Goal: Task Accomplishment & Management: Complete application form

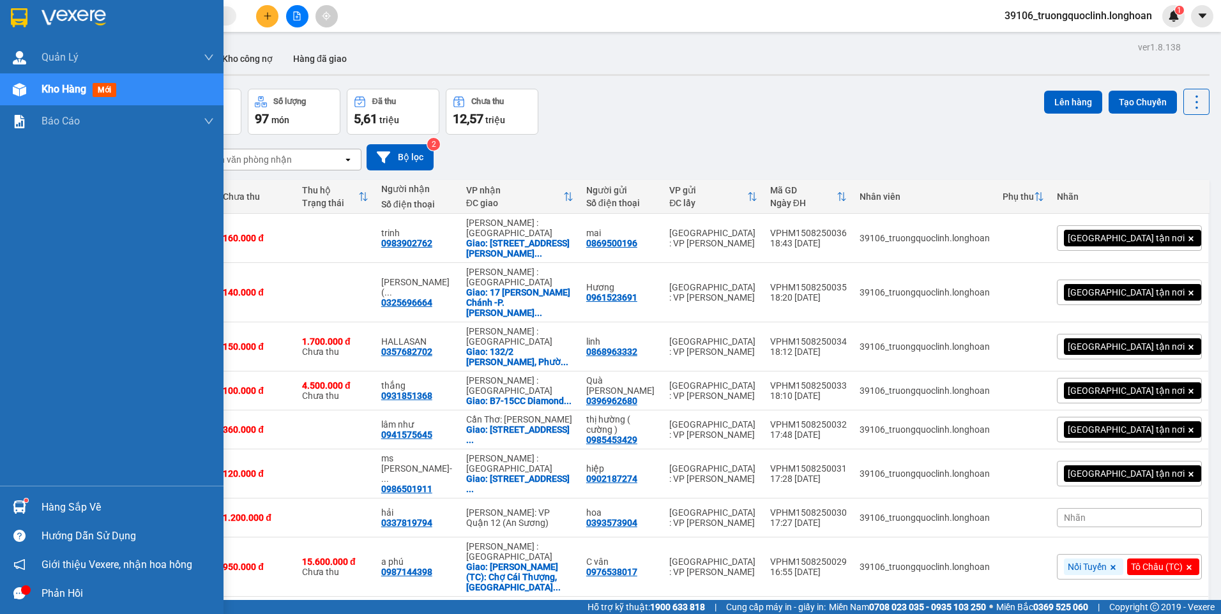
click at [20, 16] on img at bounding box center [19, 17] width 17 height 19
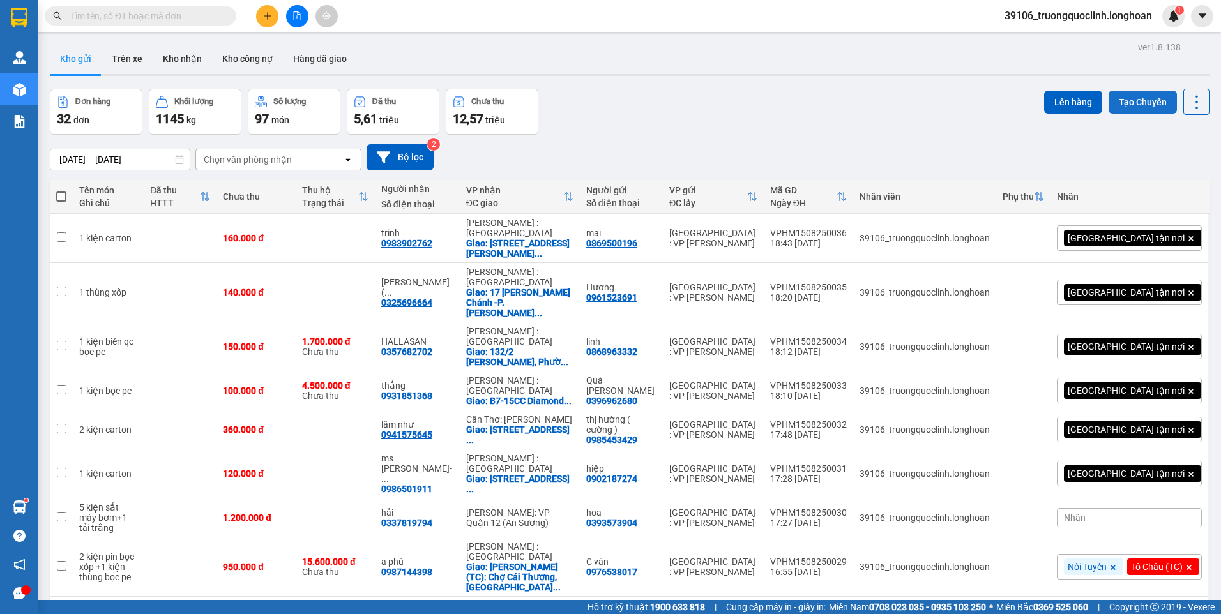
click at [1132, 102] on button "Tạo Chuyến" at bounding box center [1142, 102] width 68 height 23
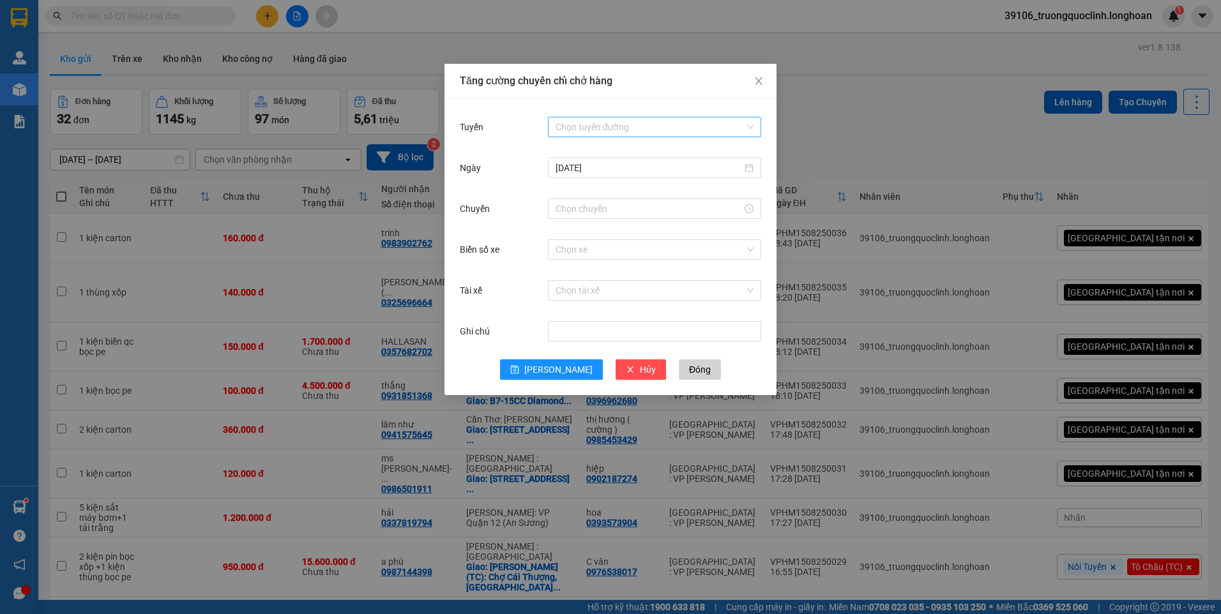
click at [648, 132] on input "Tuyến" at bounding box center [649, 126] width 189 height 19
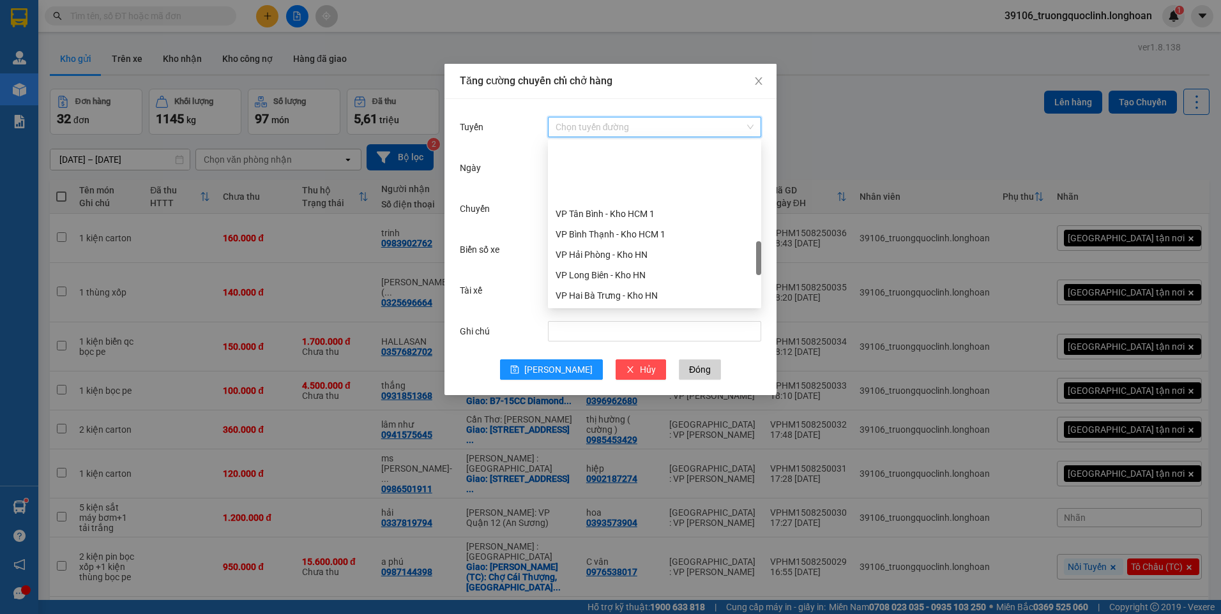
scroll to position [638, 0]
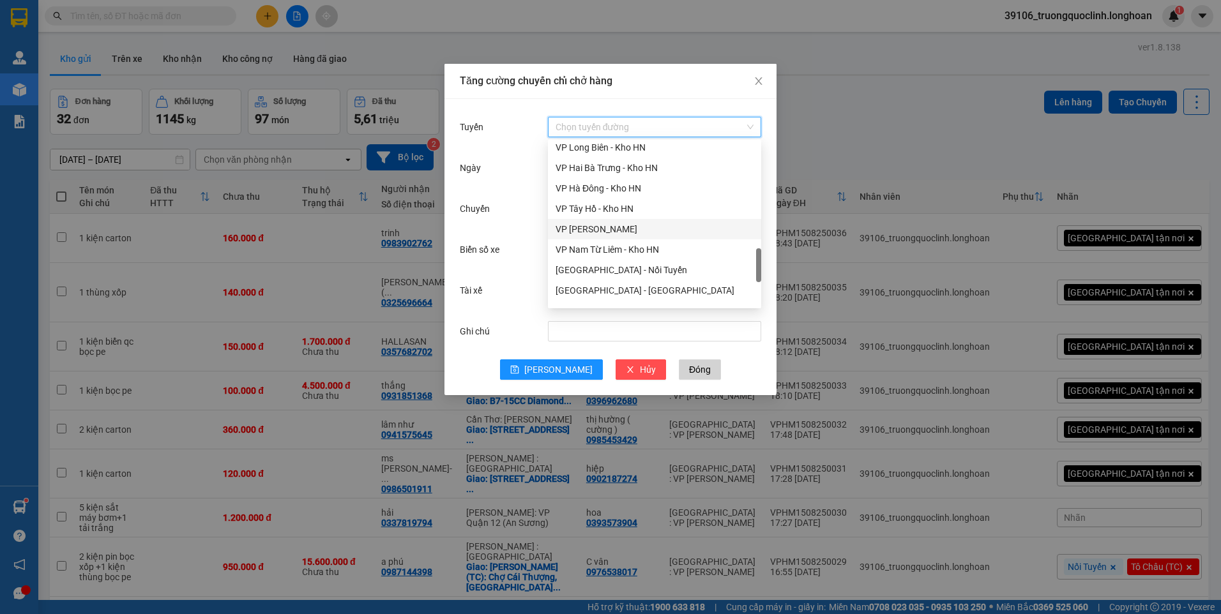
click at [608, 233] on div "VP [PERSON_NAME]" at bounding box center [654, 229] width 198 height 14
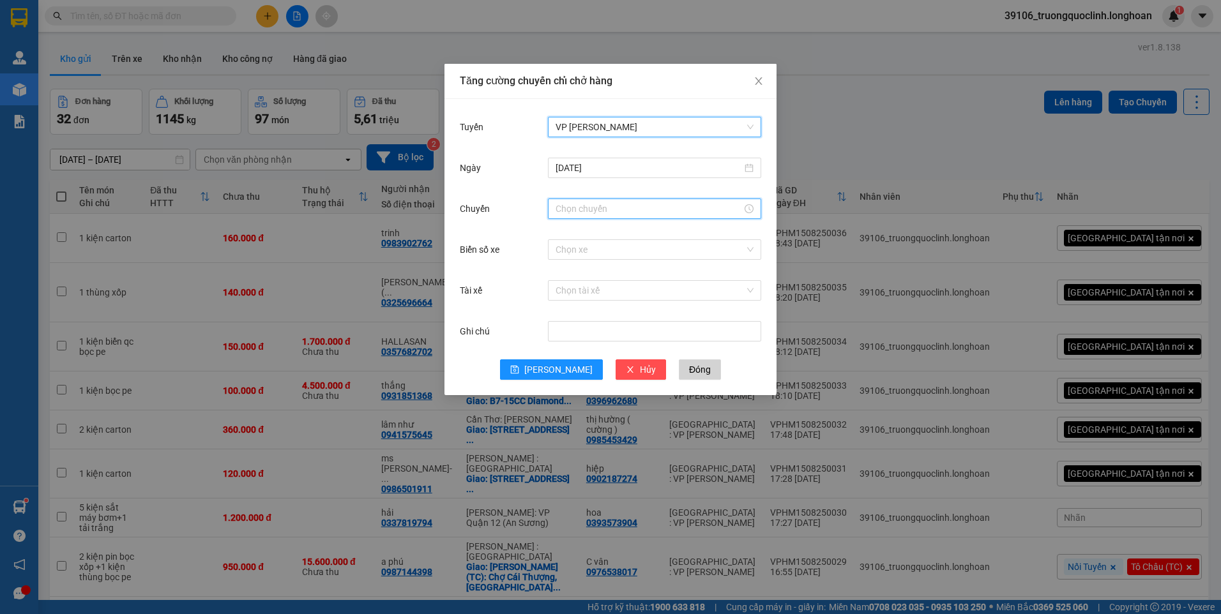
click at [601, 207] on input "Chuyến" at bounding box center [648, 209] width 186 height 14
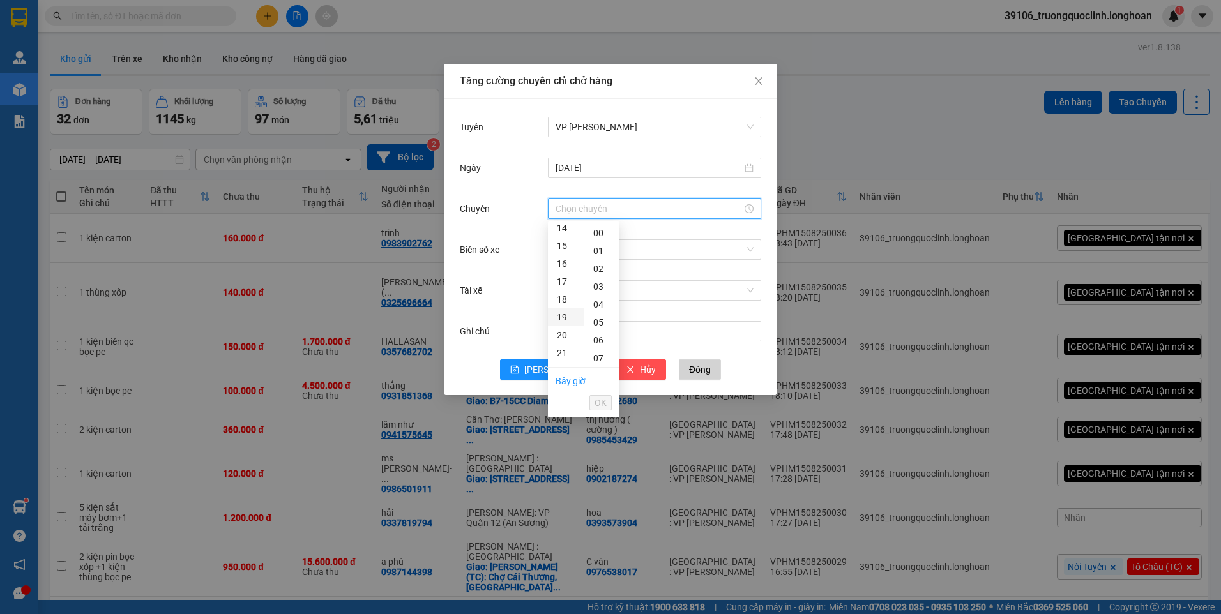
scroll to position [319, 0]
click at [562, 306] on div "22" at bounding box center [566, 307] width 36 height 18
type input "22:00"
click at [599, 402] on span "OK" at bounding box center [600, 403] width 12 height 14
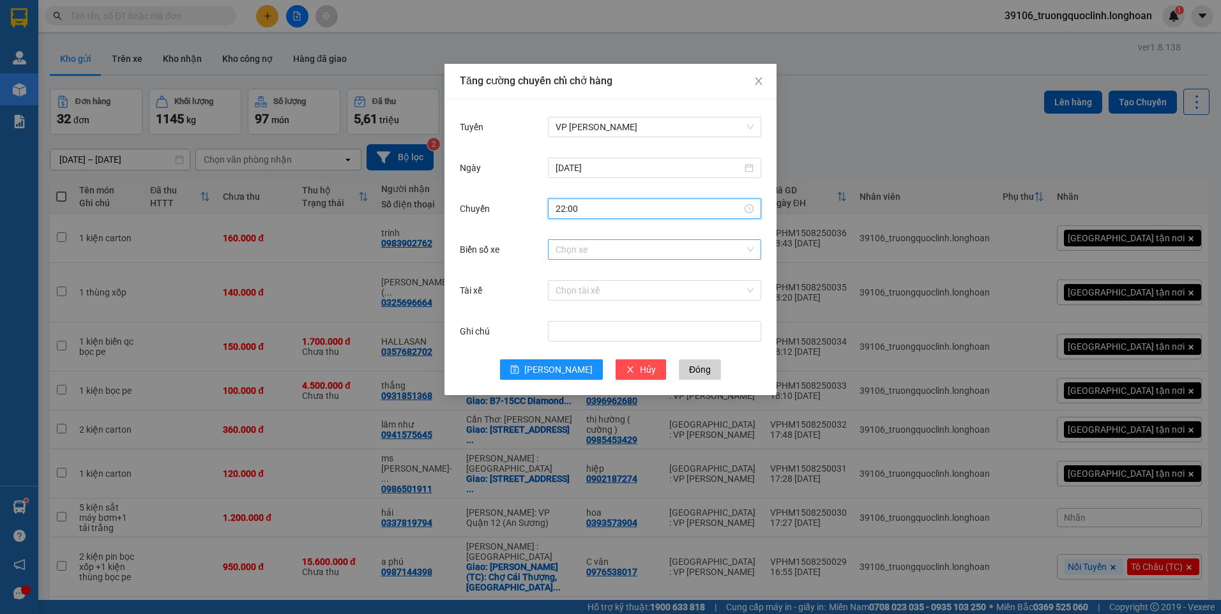
click at [650, 255] on input "Biển số xe" at bounding box center [649, 249] width 189 height 19
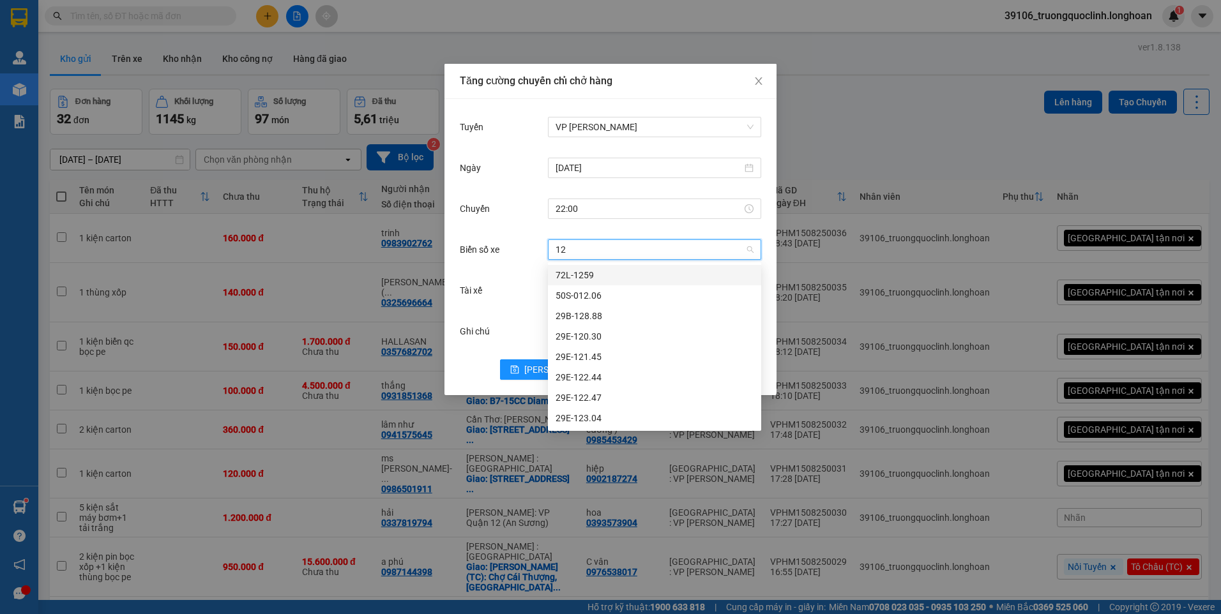
type input "121"
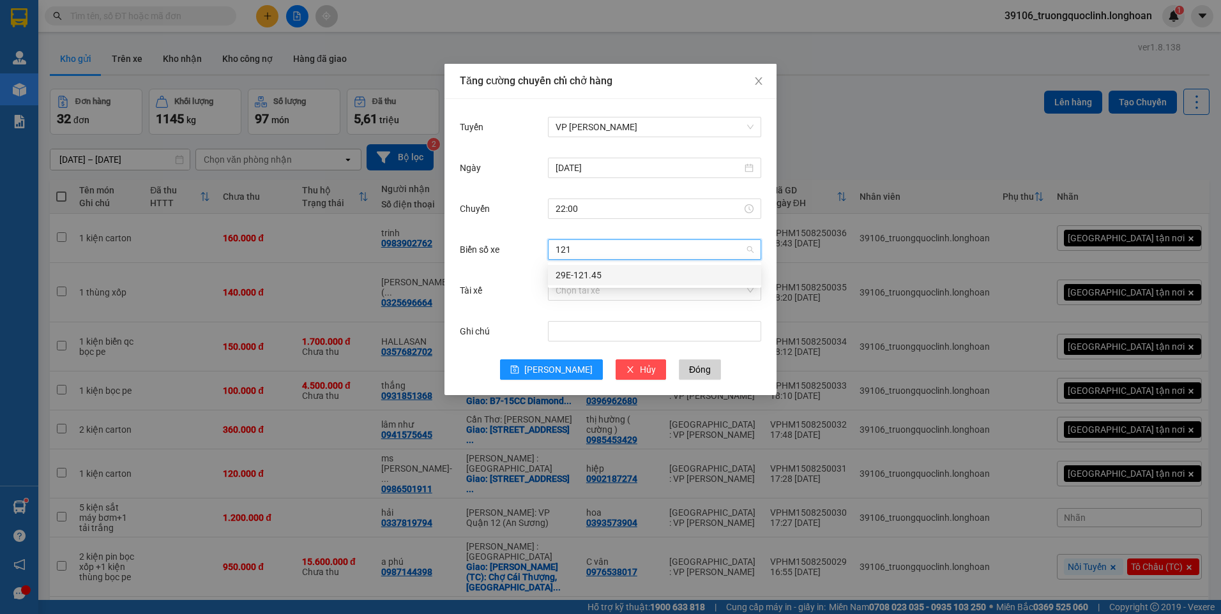
click at [605, 273] on div "29E-121.45" at bounding box center [654, 275] width 198 height 14
click at [609, 289] on input "Tài xế" at bounding box center [649, 290] width 189 height 19
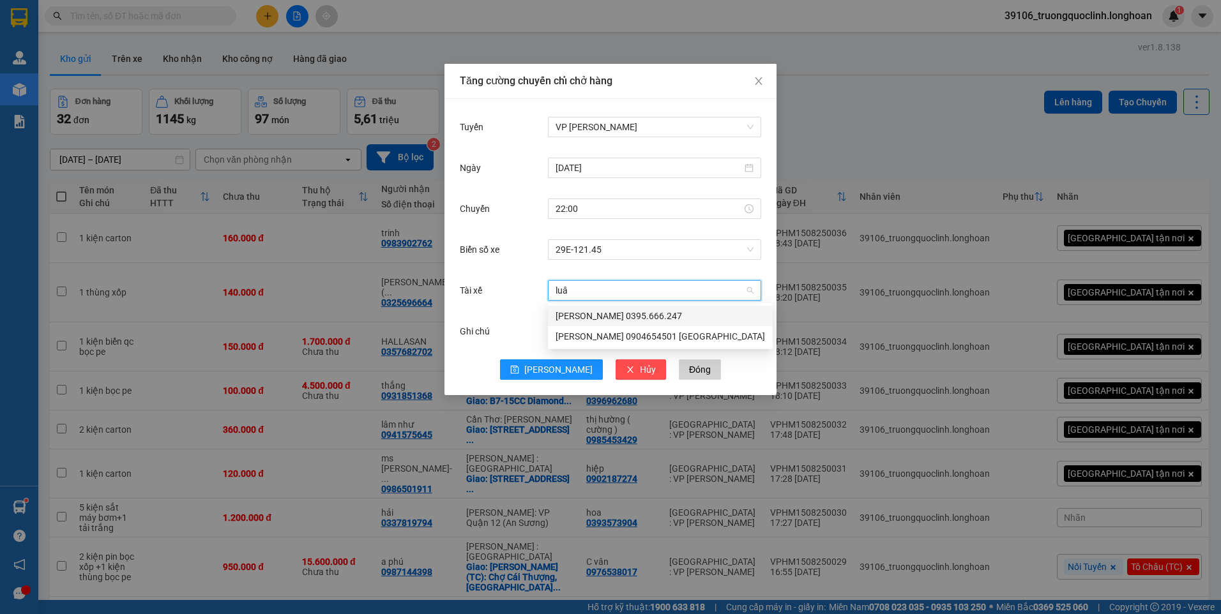
type input "luân"
click at [605, 313] on div "[PERSON_NAME] 0395.666.247" at bounding box center [659, 316] width 209 height 14
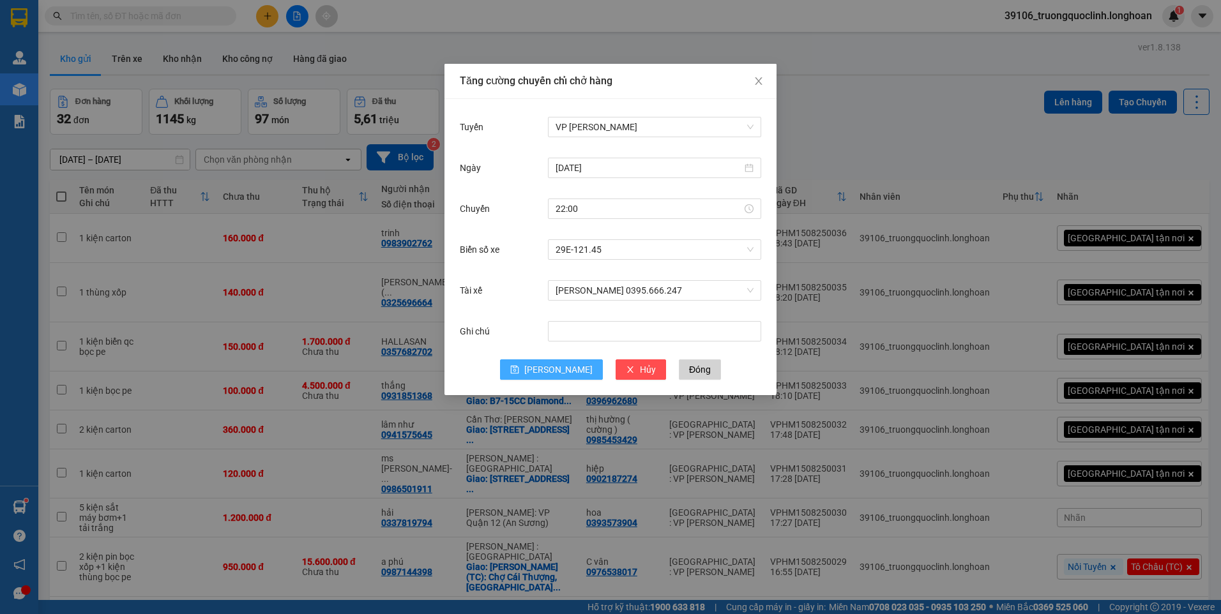
click at [560, 373] on span "[PERSON_NAME]" at bounding box center [558, 370] width 68 height 14
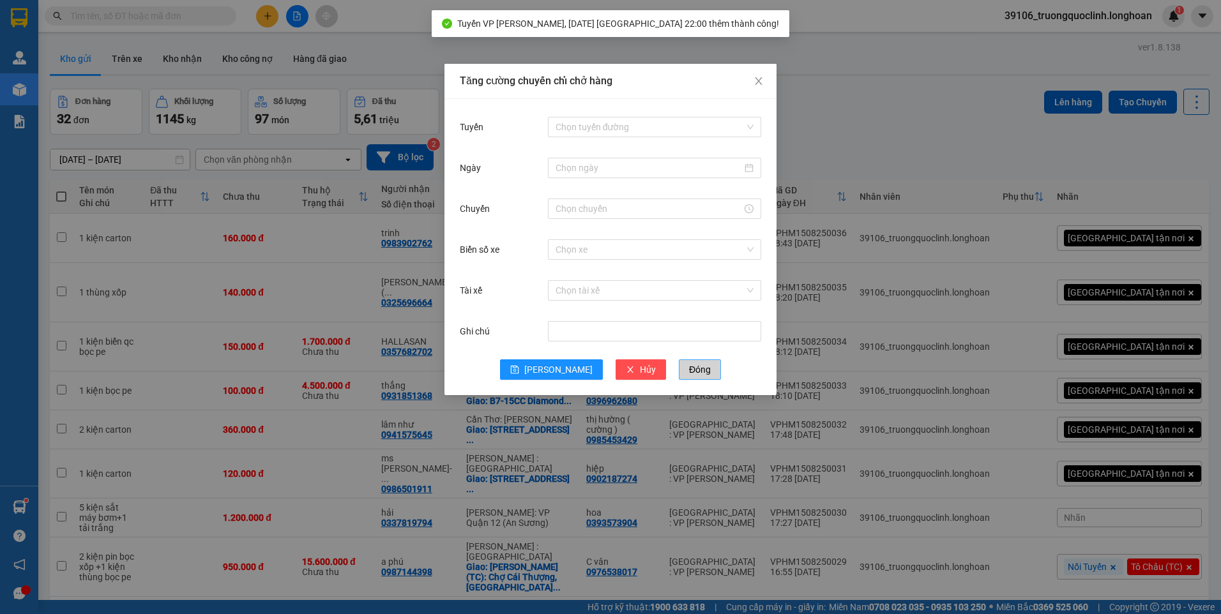
click at [689, 368] on span "Đóng" at bounding box center [700, 370] width 22 height 14
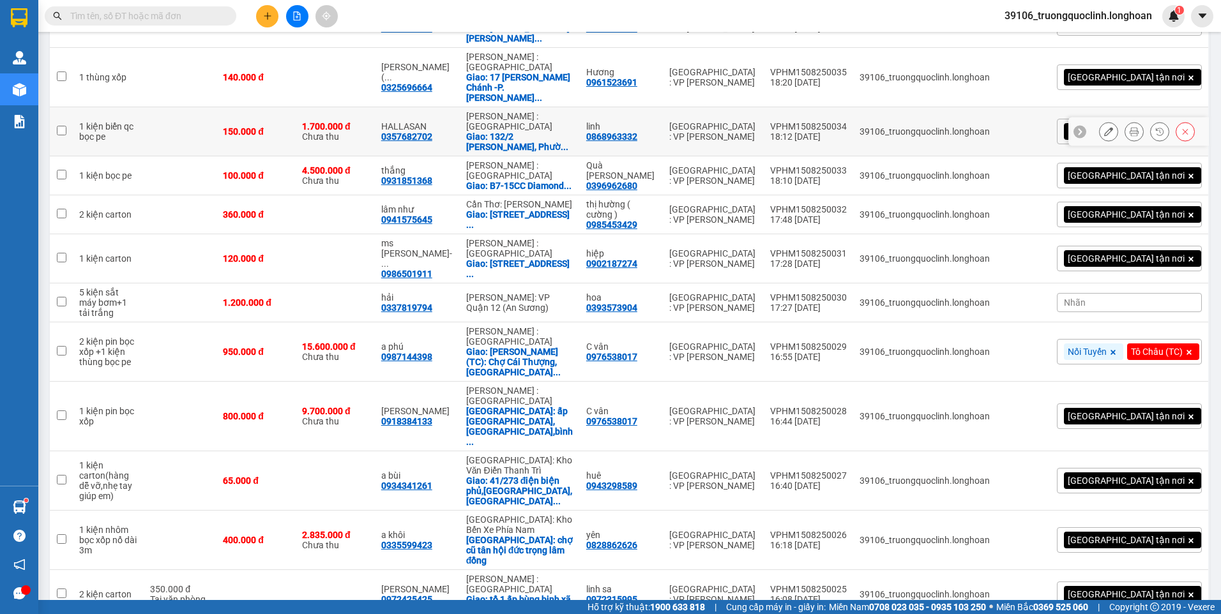
scroll to position [0, 0]
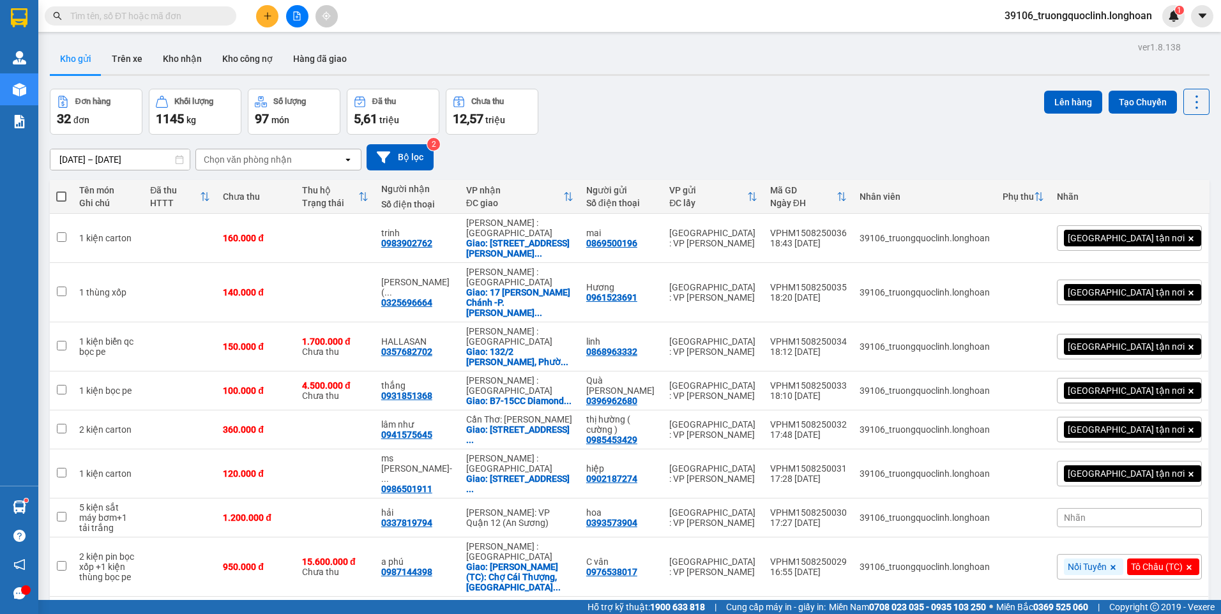
click at [64, 199] on span at bounding box center [61, 197] width 10 height 10
click at [61, 190] on input "checkbox" at bounding box center [61, 190] width 0 height 0
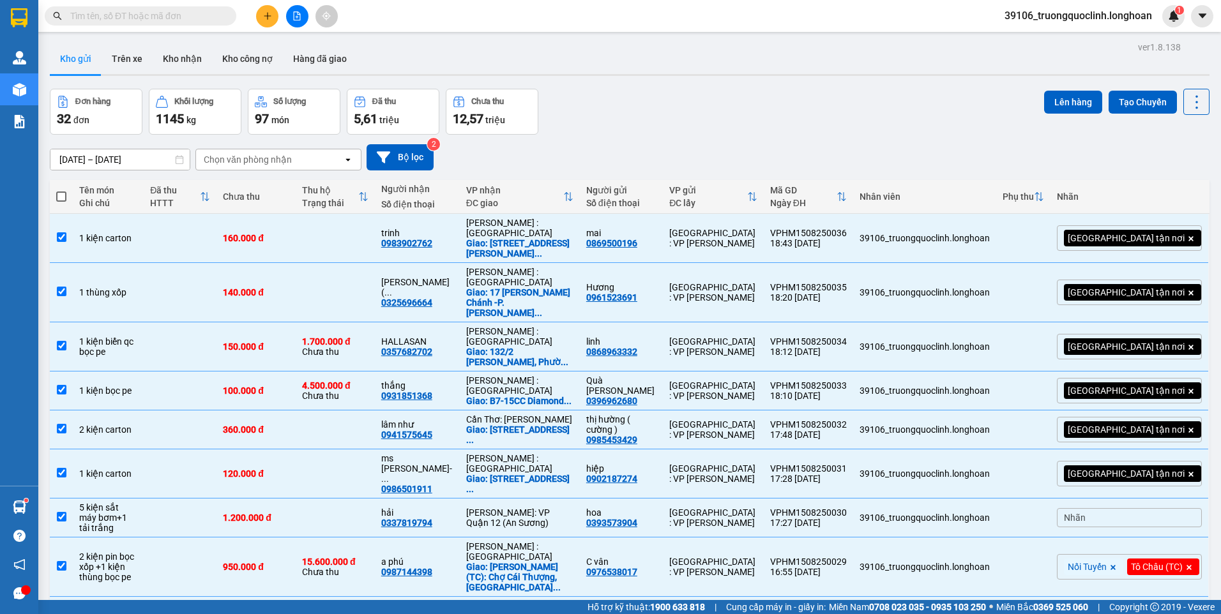
checkbox input "true"
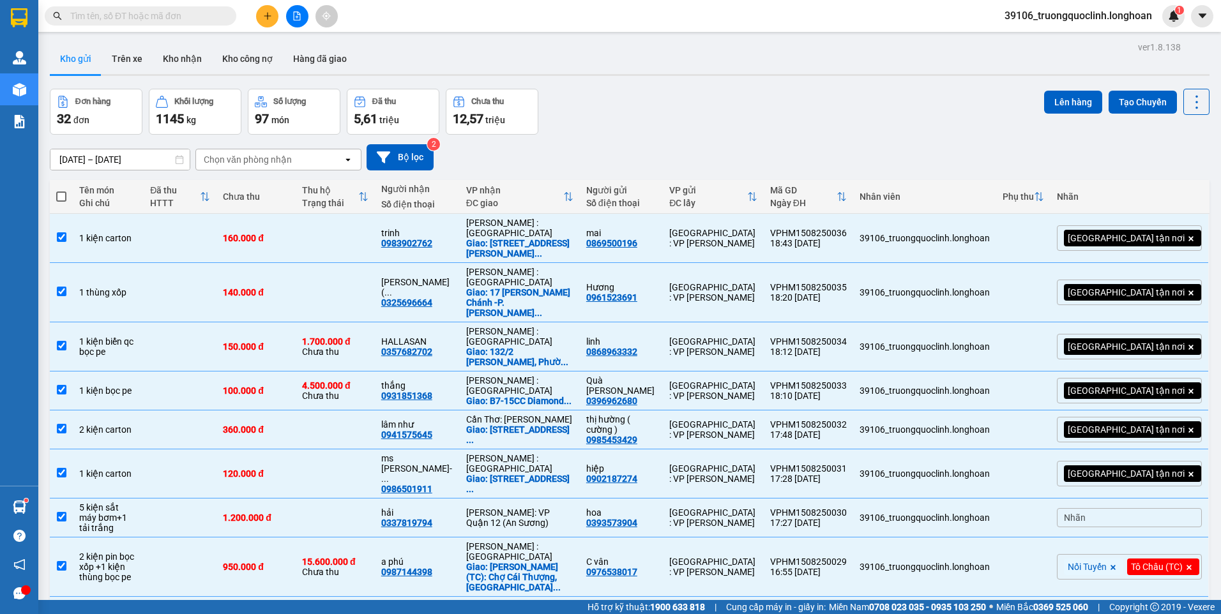
checkbox input "true"
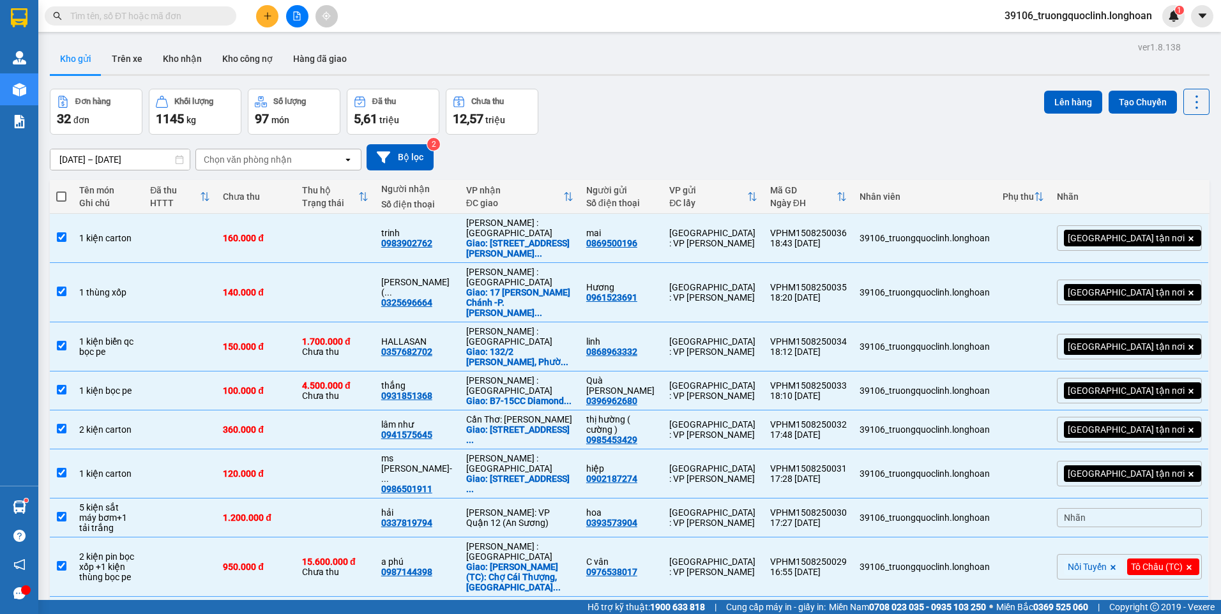
checkbox input "true"
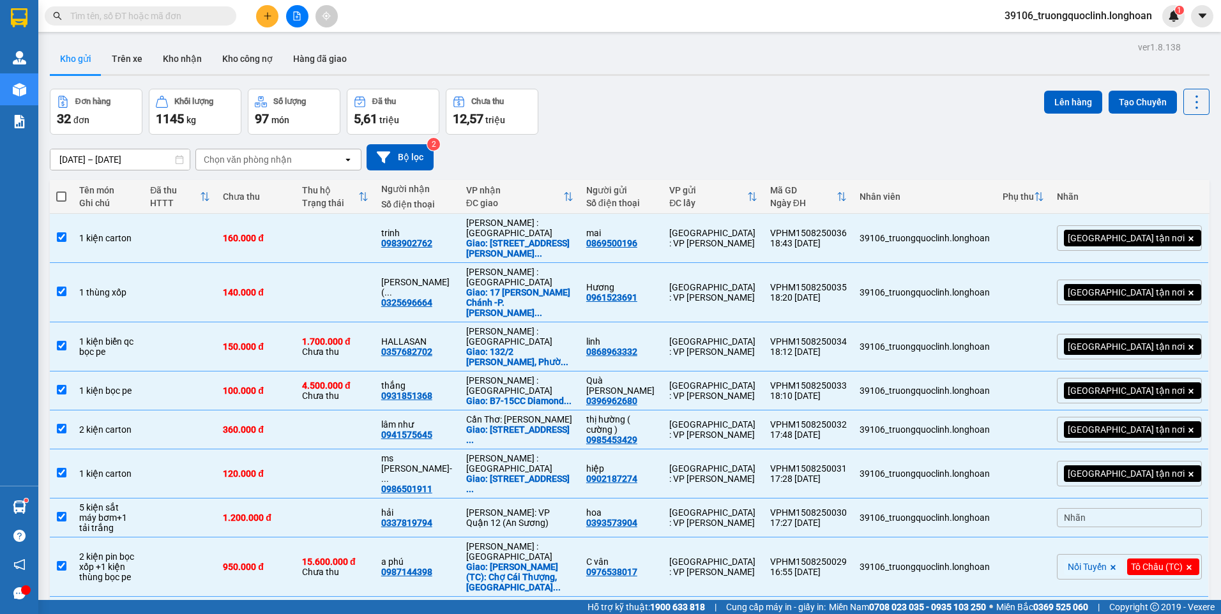
checkbox input "true"
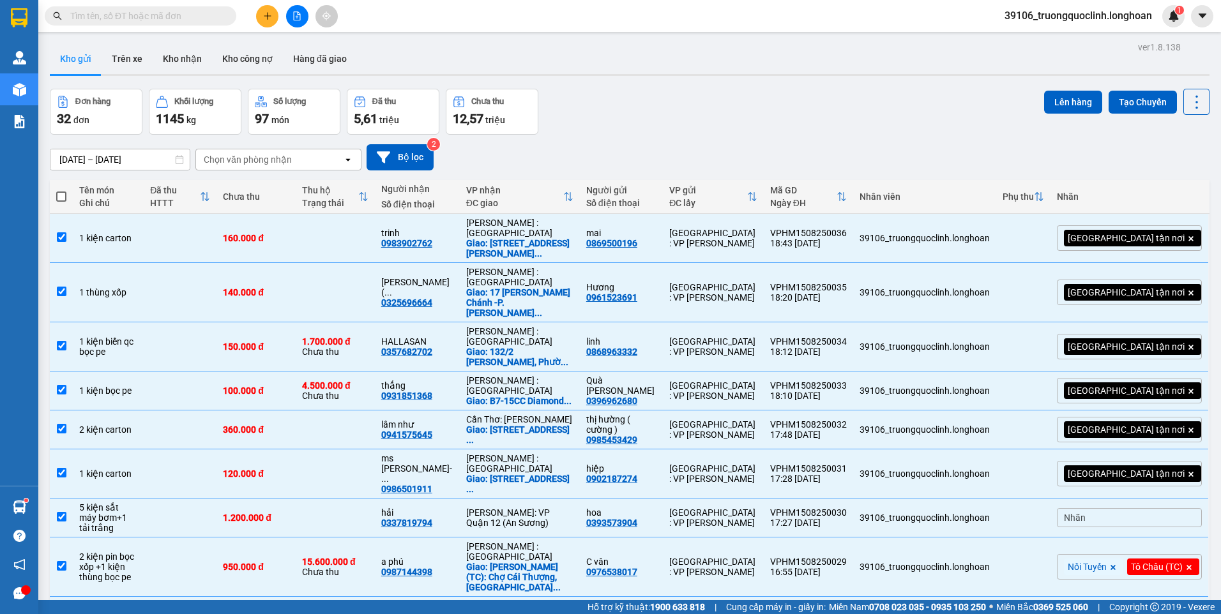
checkbox input "true"
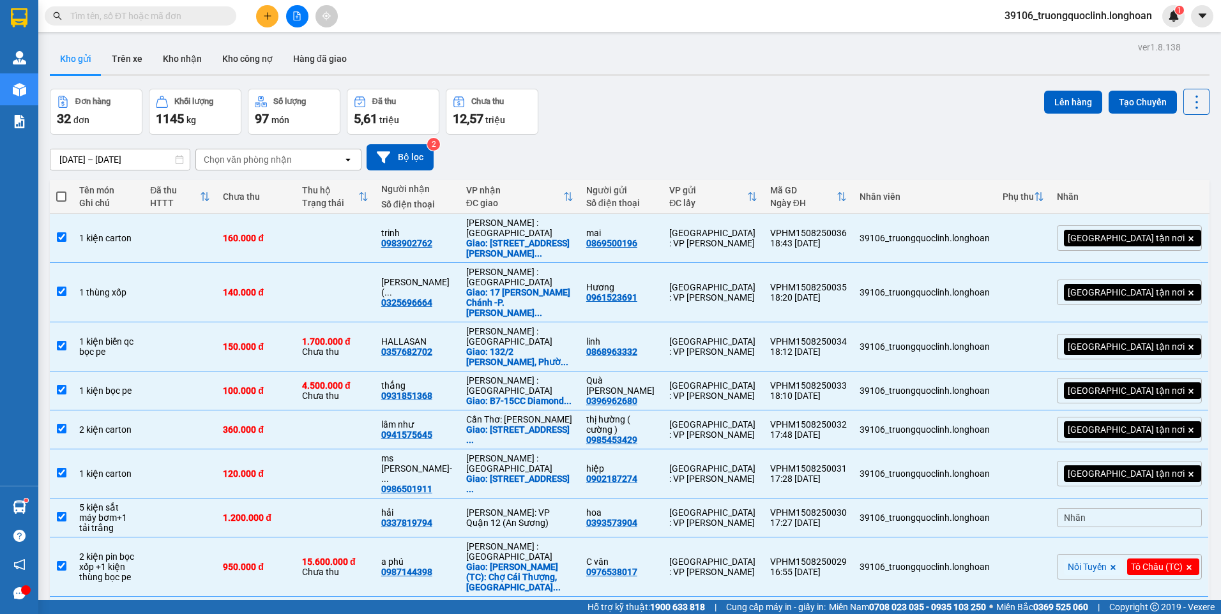
checkbox input "true"
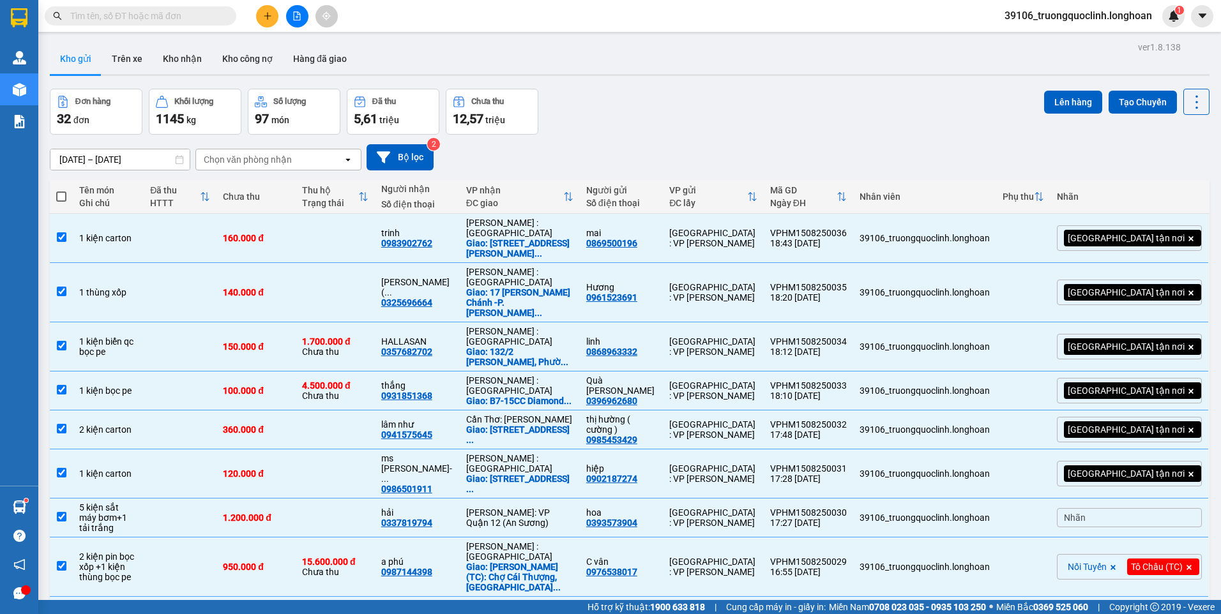
checkbox input "true"
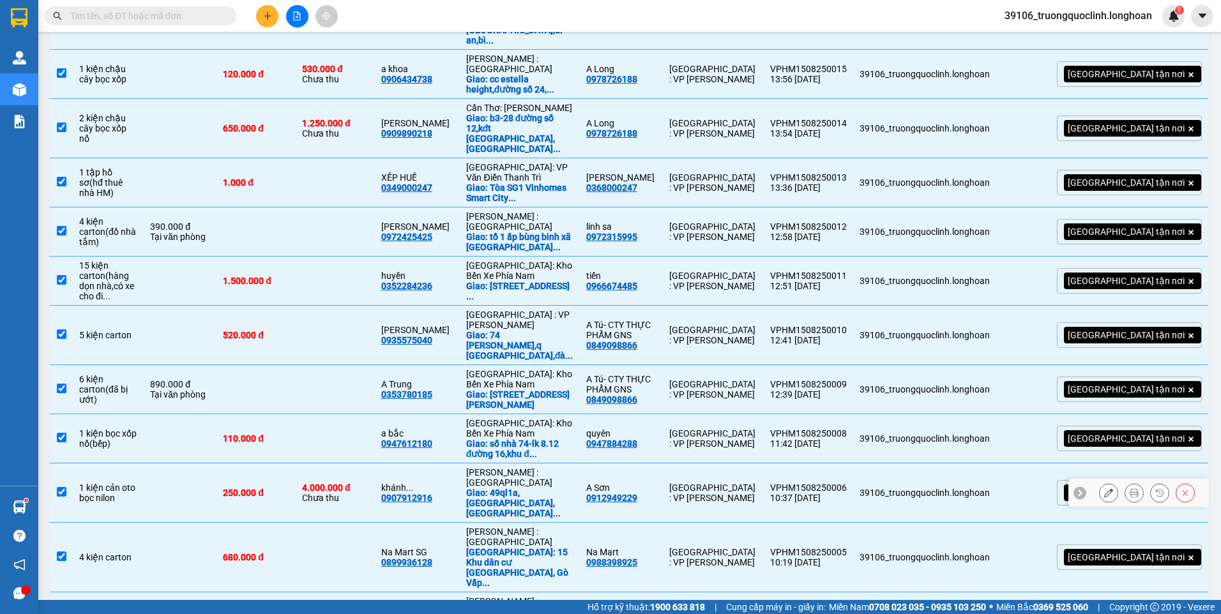
scroll to position [1300, 0]
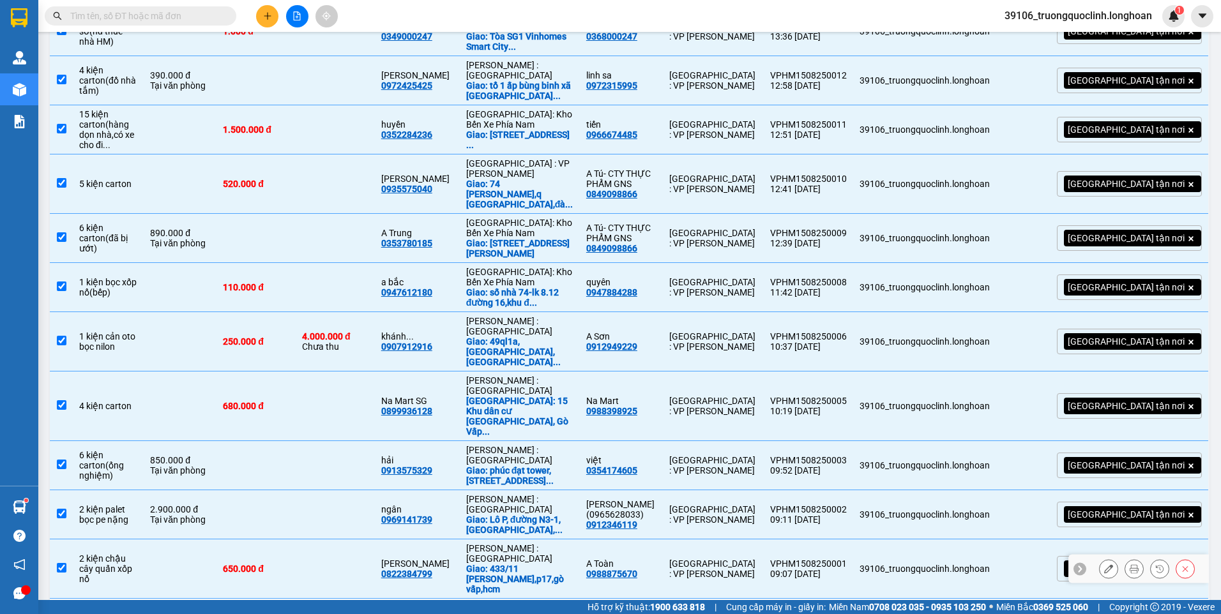
click at [69, 539] on td at bounding box center [61, 568] width 23 height 59
checkbox input "false"
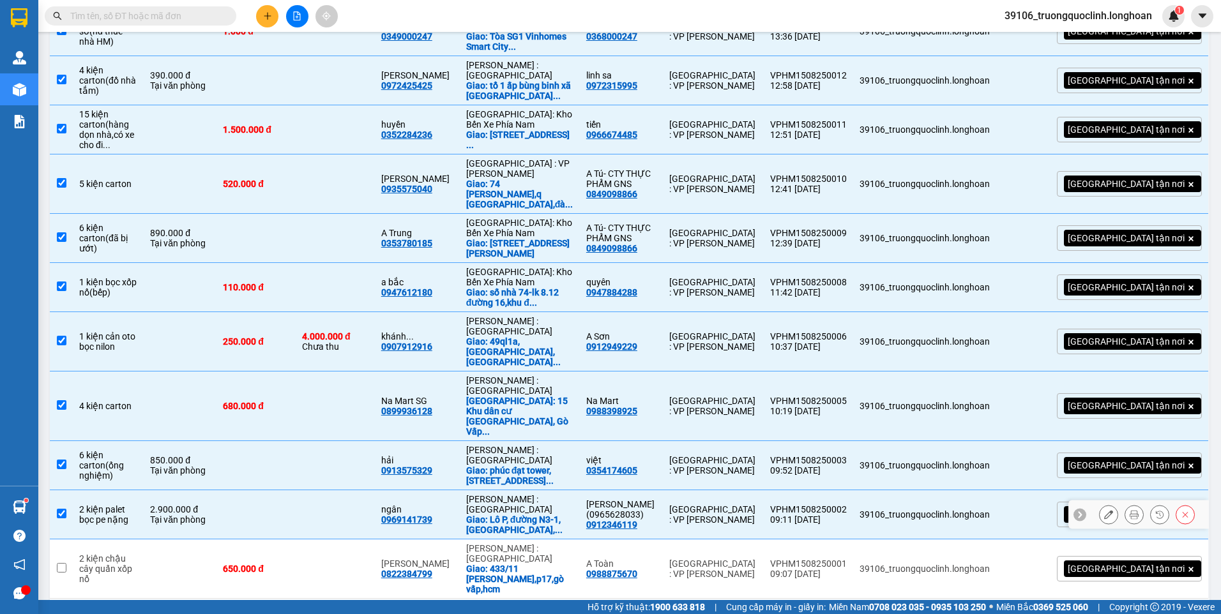
drag, startPoint x: 72, startPoint y: 470, endPoint x: 68, endPoint y: 447, distance: 24.0
click at [71, 490] on td at bounding box center [61, 514] width 23 height 49
checkbox input "false"
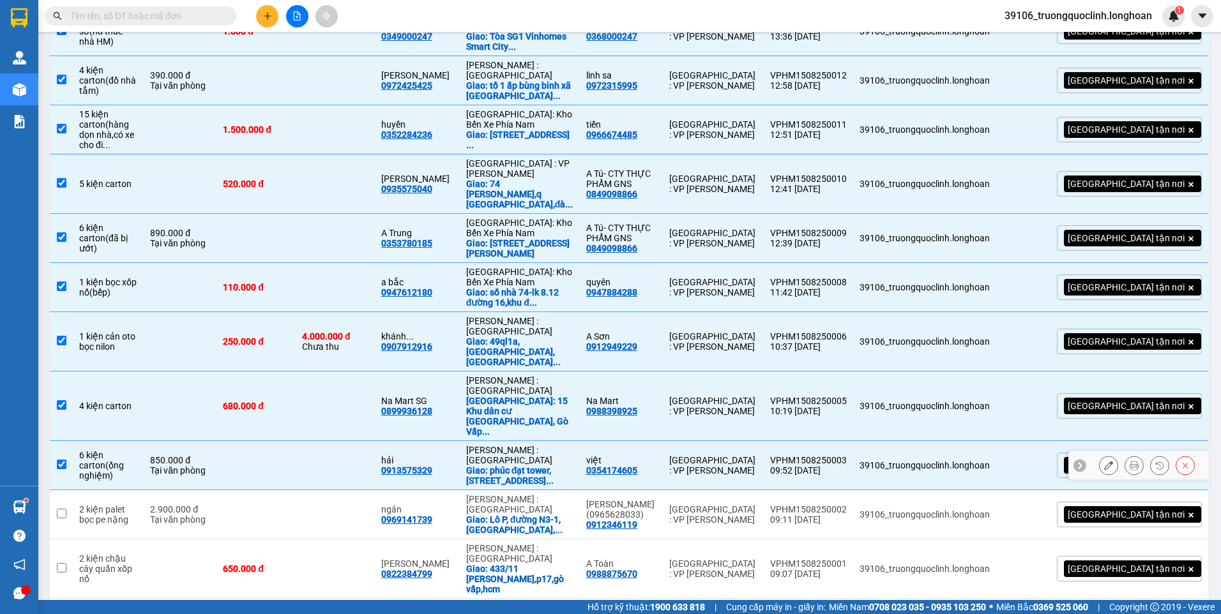
drag, startPoint x: 66, startPoint y: 431, endPoint x: 67, endPoint y: 416, distance: 14.7
click at [66, 441] on td at bounding box center [61, 465] width 23 height 49
checkbox input "false"
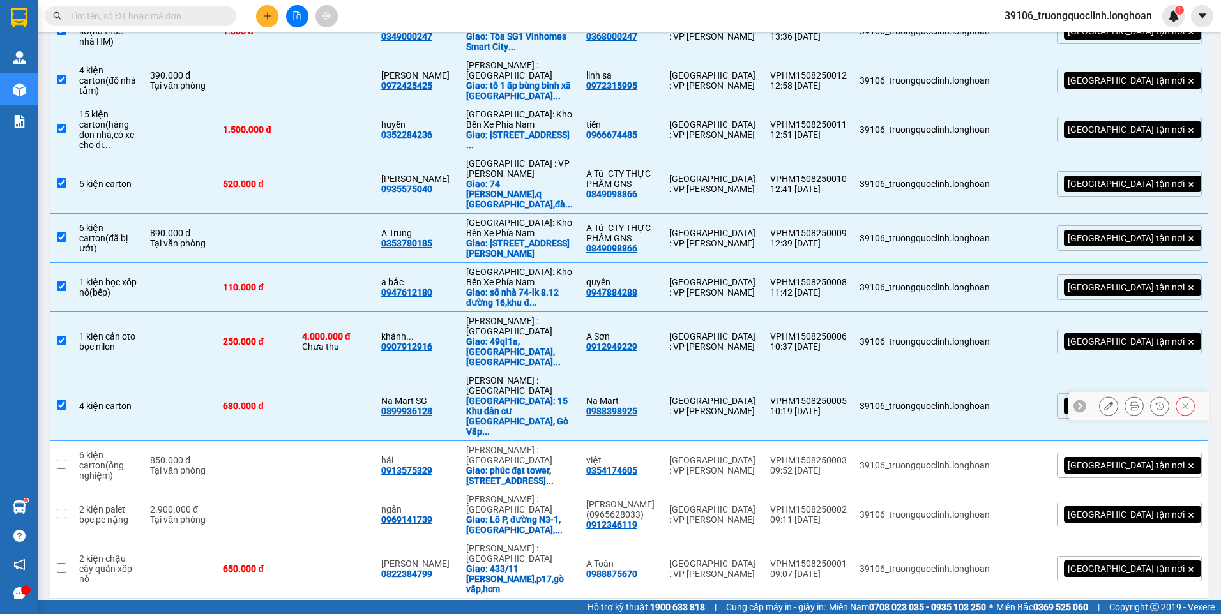
click at [66, 400] on input "checkbox" at bounding box center [62, 405] width 10 height 10
checkbox input "false"
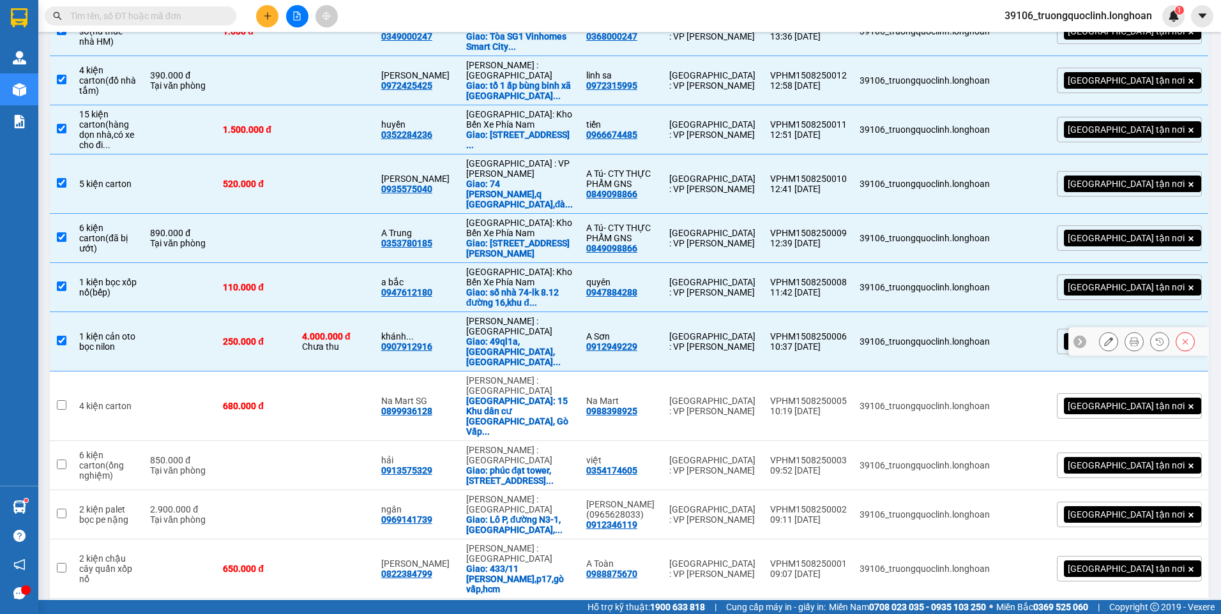
drag, startPoint x: 66, startPoint y: 318, endPoint x: 65, endPoint y: 282, distance: 36.4
click at [66, 317] on td at bounding box center [61, 341] width 23 height 59
checkbox input "false"
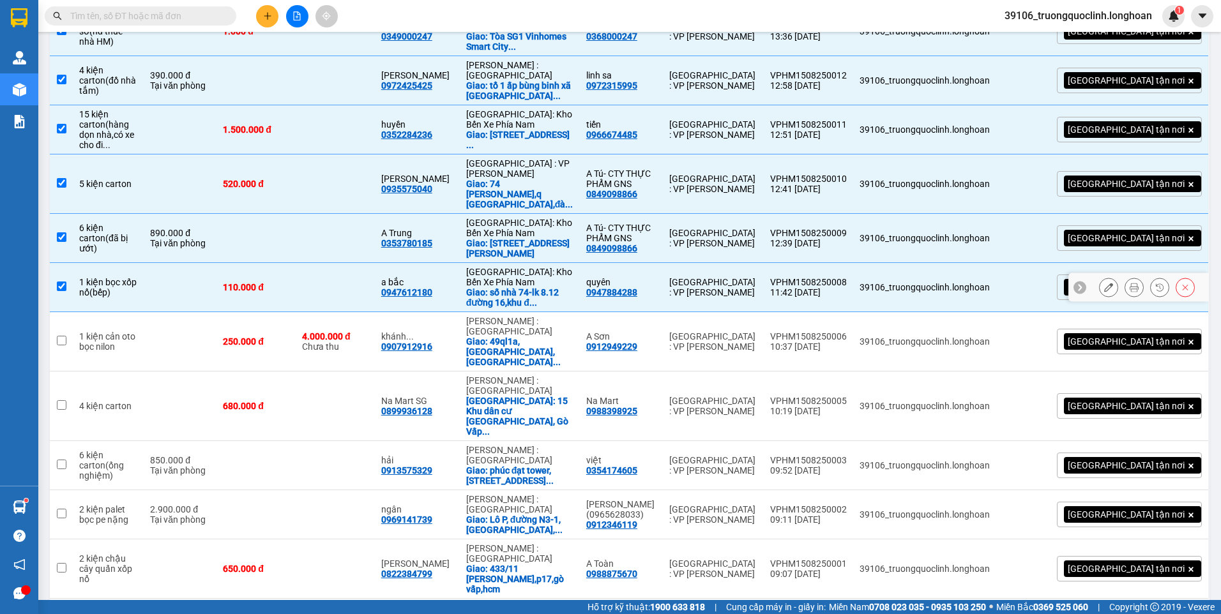
click at [63, 282] on input "checkbox" at bounding box center [62, 287] width 10 height 10
checkbox input "false"
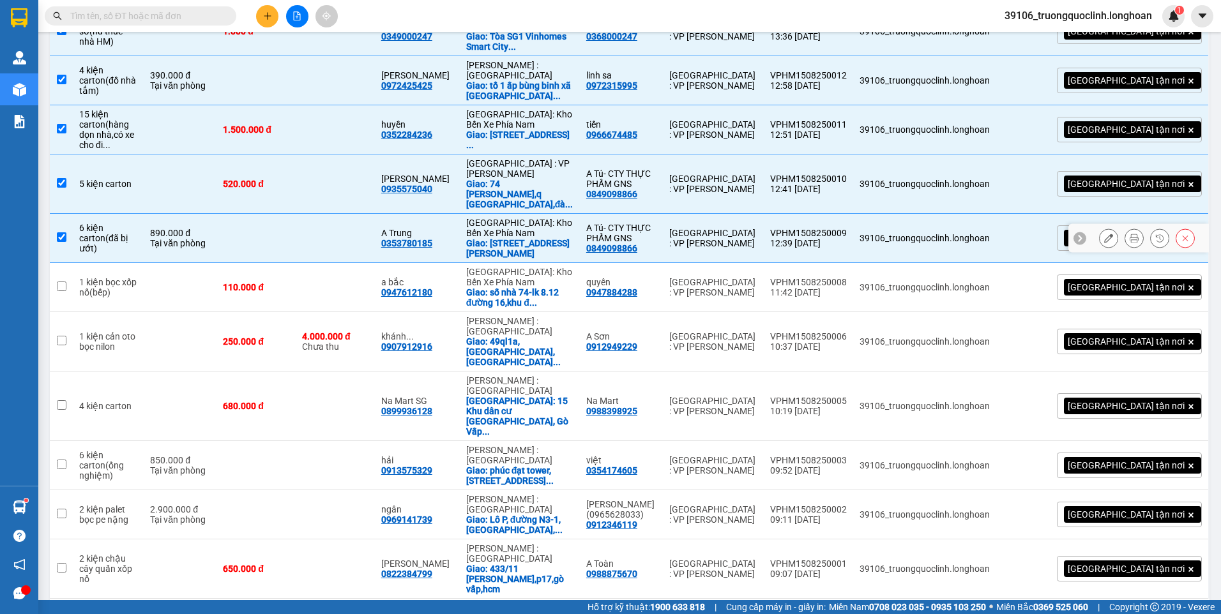
click at [68, 214] on td at bounding box center [61, 238] width 23 height 49
checkbox input "false"
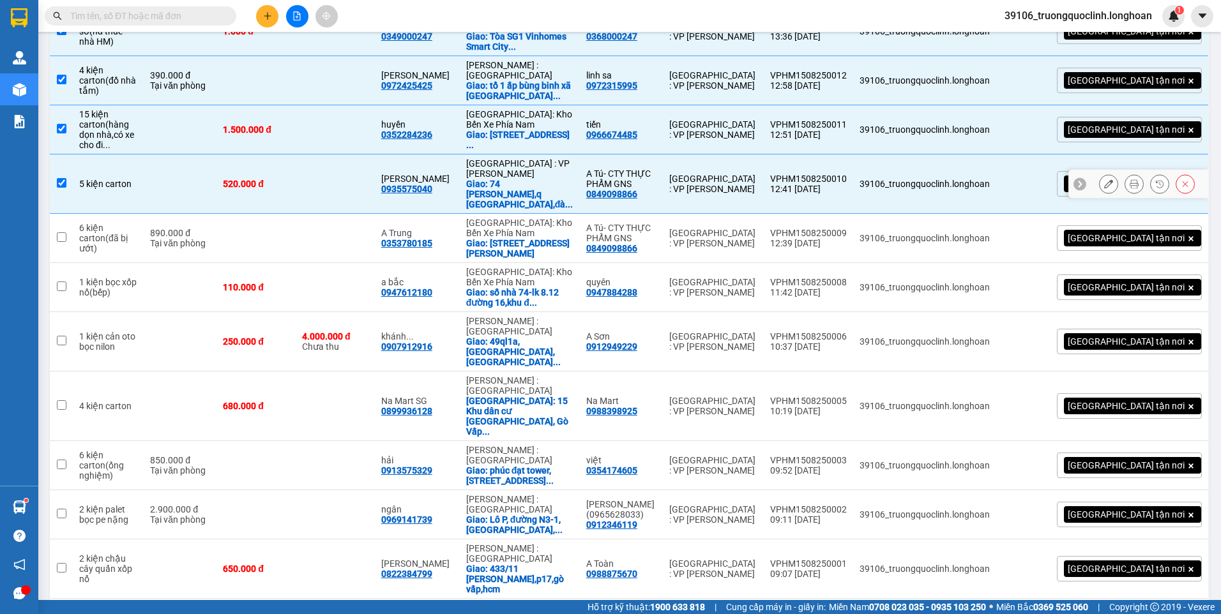
click at [63, 178] on input "checkbox" at bounding box center [62, 183] width 10 height 10
checkbox input "false"
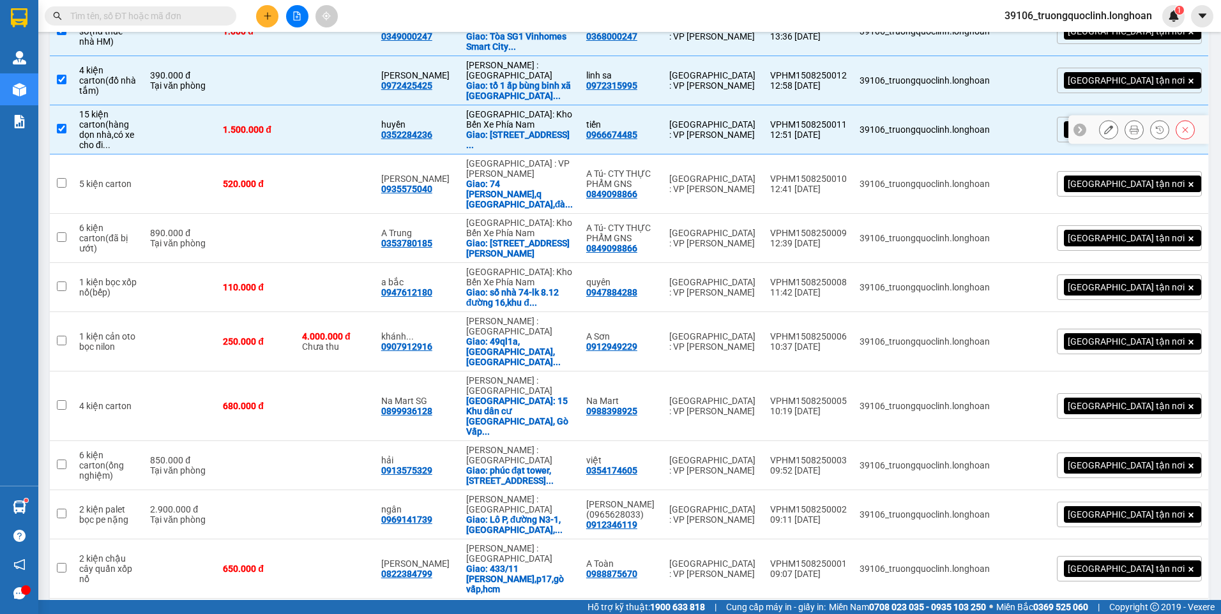
click at [61, 124] on input "checkbox" at bounding box center [62, 129] width 10 height 10
checkbox input "false"
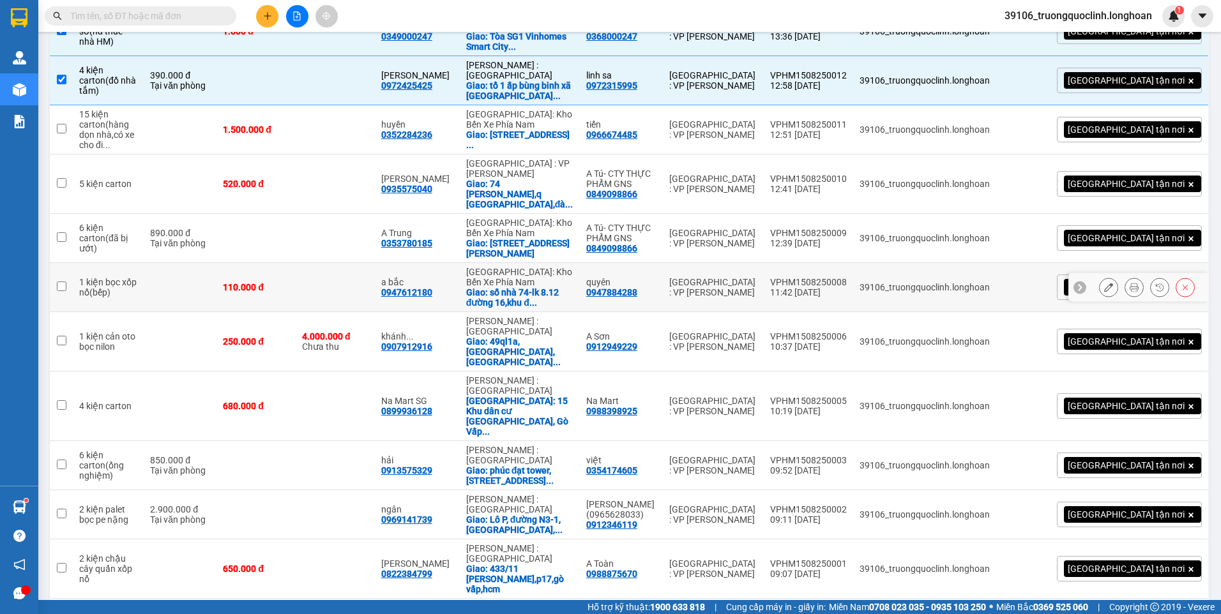
scroll to position [1045, 0]
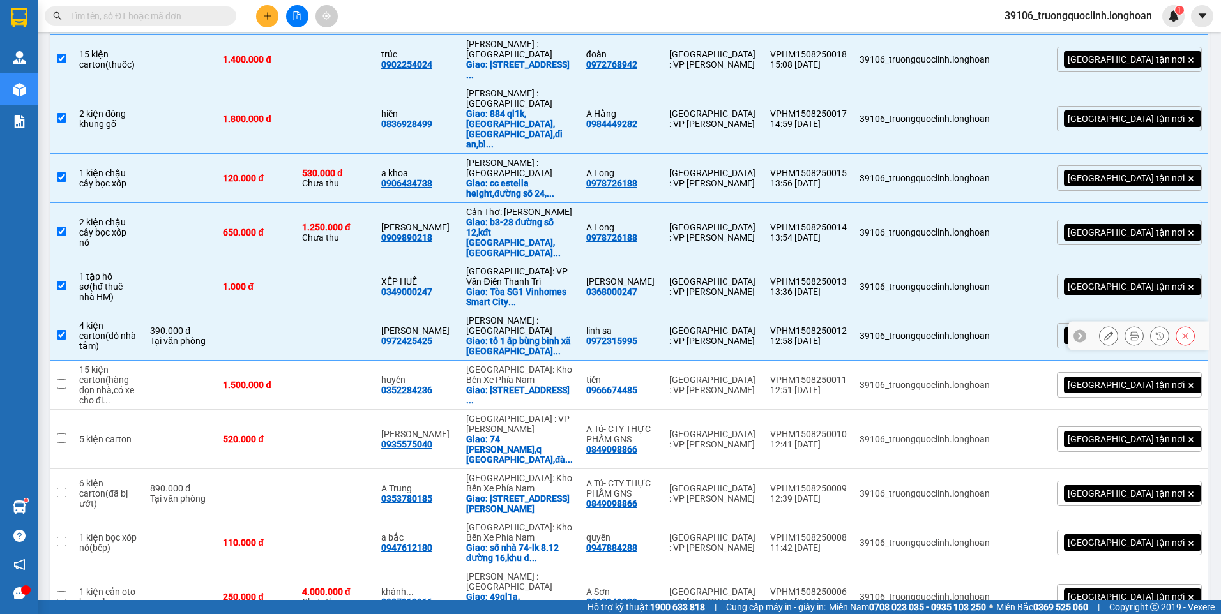
click at [65, 330] on input "checkbox" at bounding box center [62, 335] width 10 height 10
checkbox input "false"
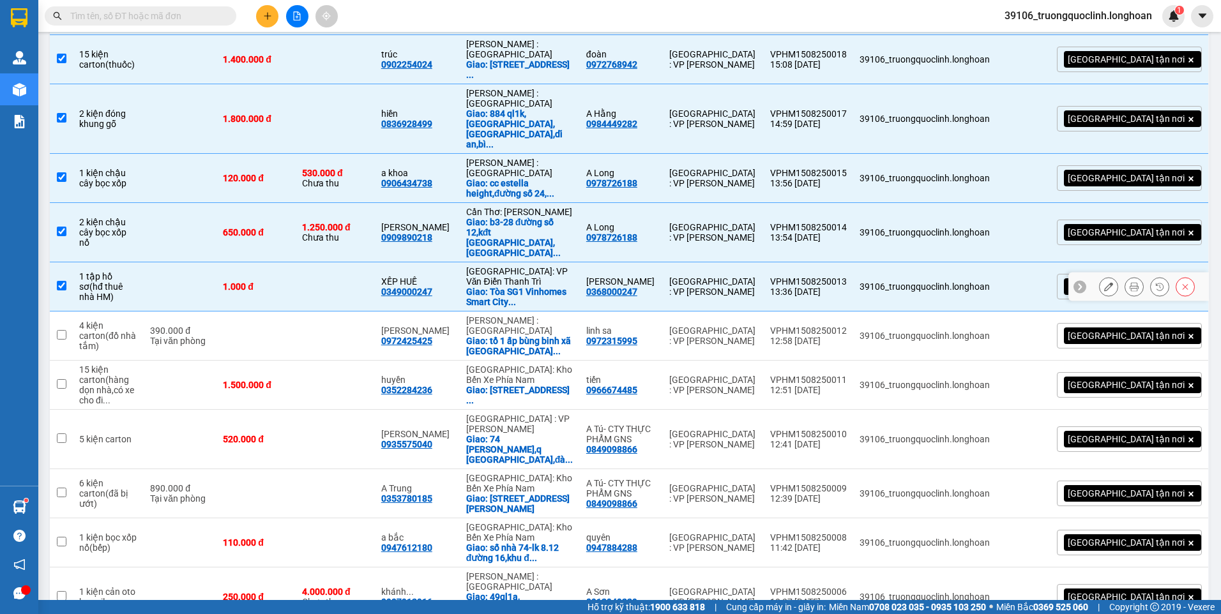
click at [68, 262] on td at bounding box center [61, 286] width 23 height 49
checkbox input "false"
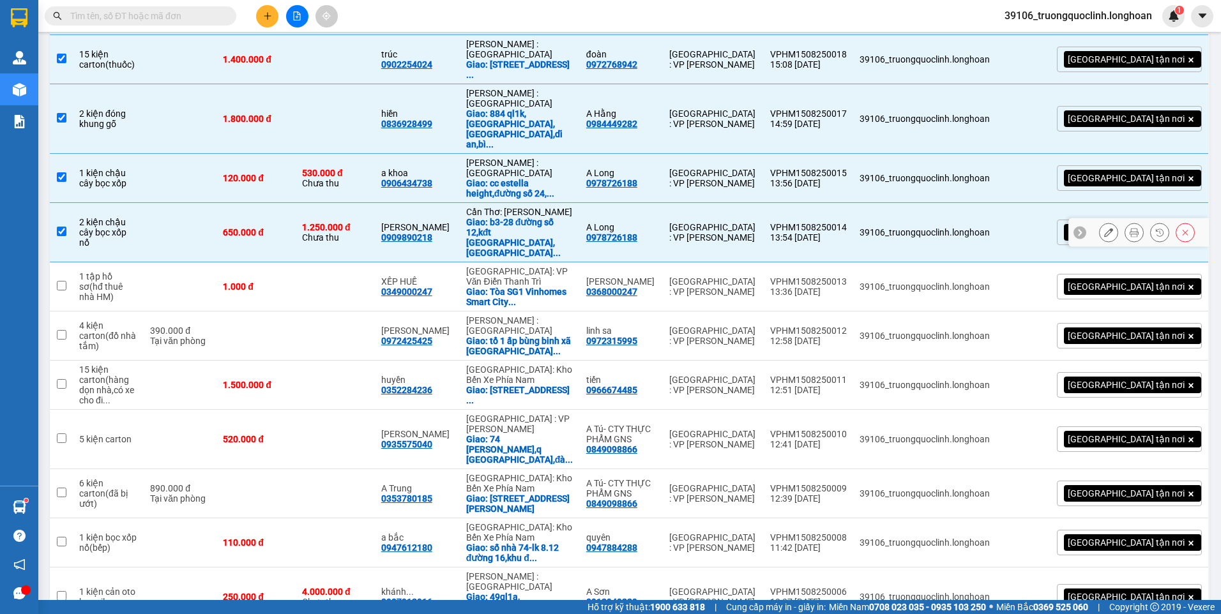
click at [63, 227] on input "checkbox" at bounding box center [62, 232] width 10 height 10
checkbox input "false"
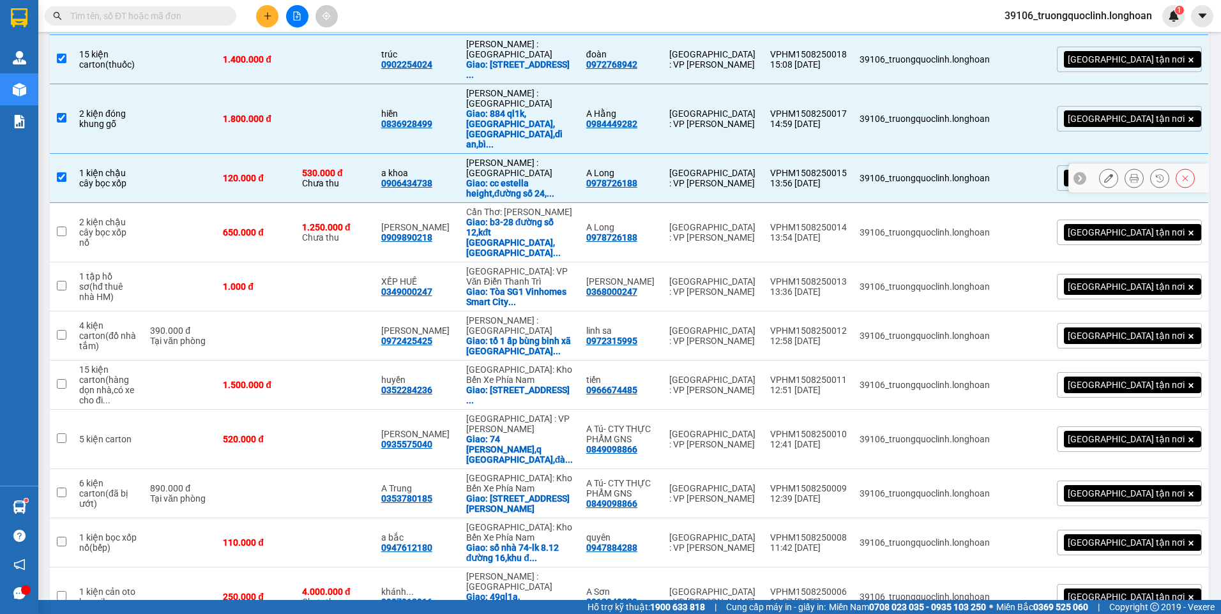
click at [68, 156] on td at bounding box center [61, 178] width 23 height 49
checkbox input "false"
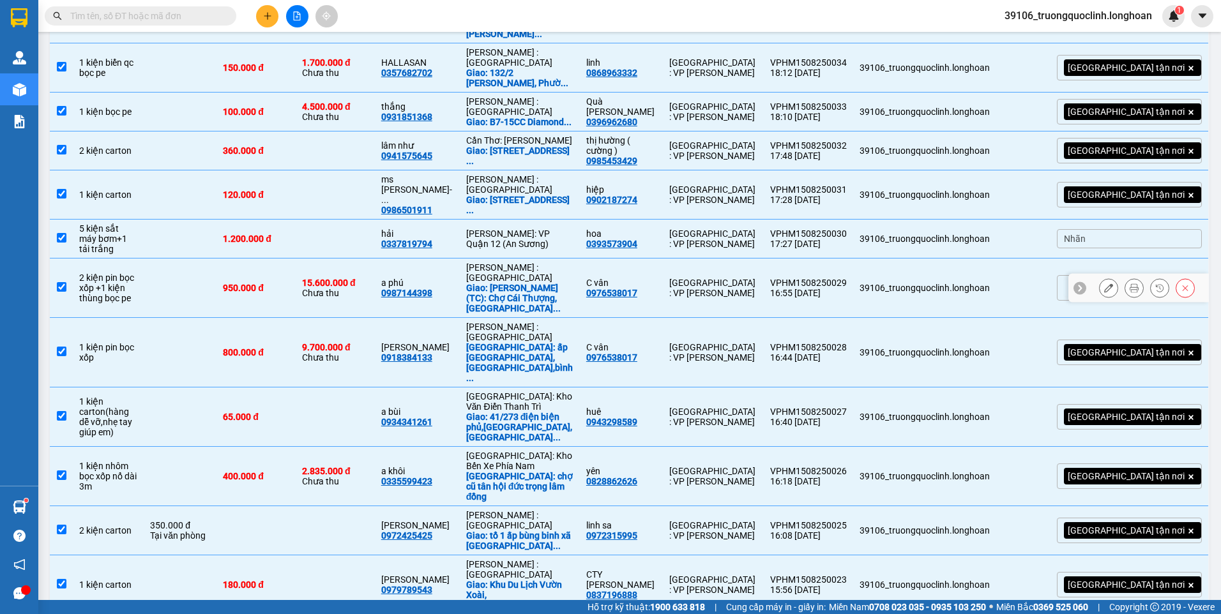
scroll to position [0, 0]
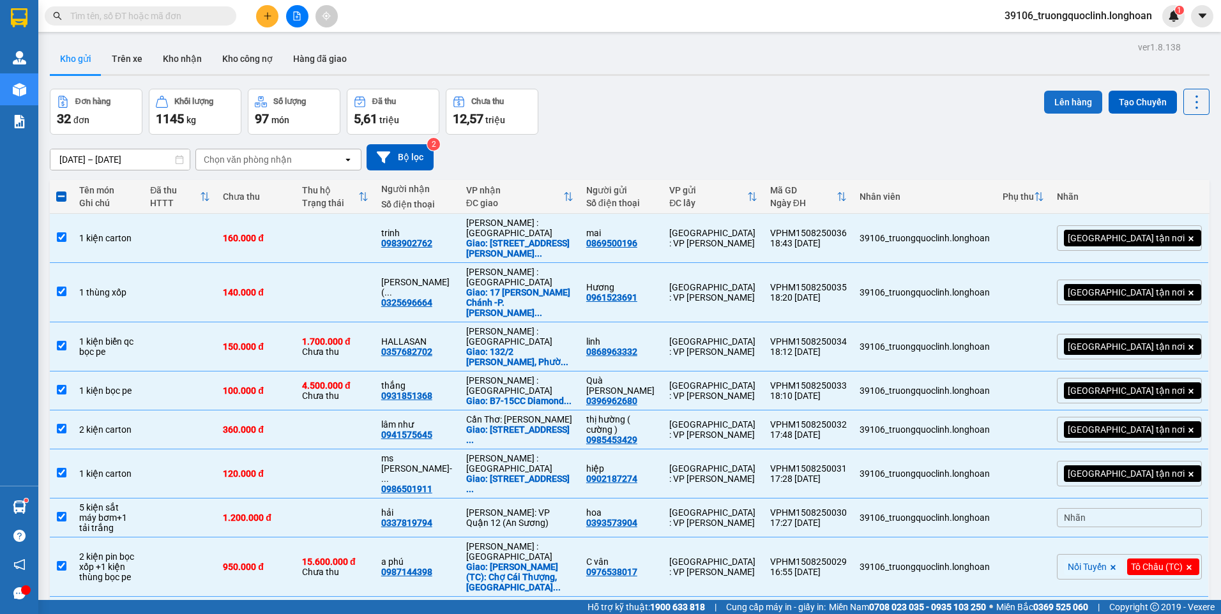
click at [1065, 94] on button "Lên hàng" at bounding box center [1073, 102] width 58 height 23
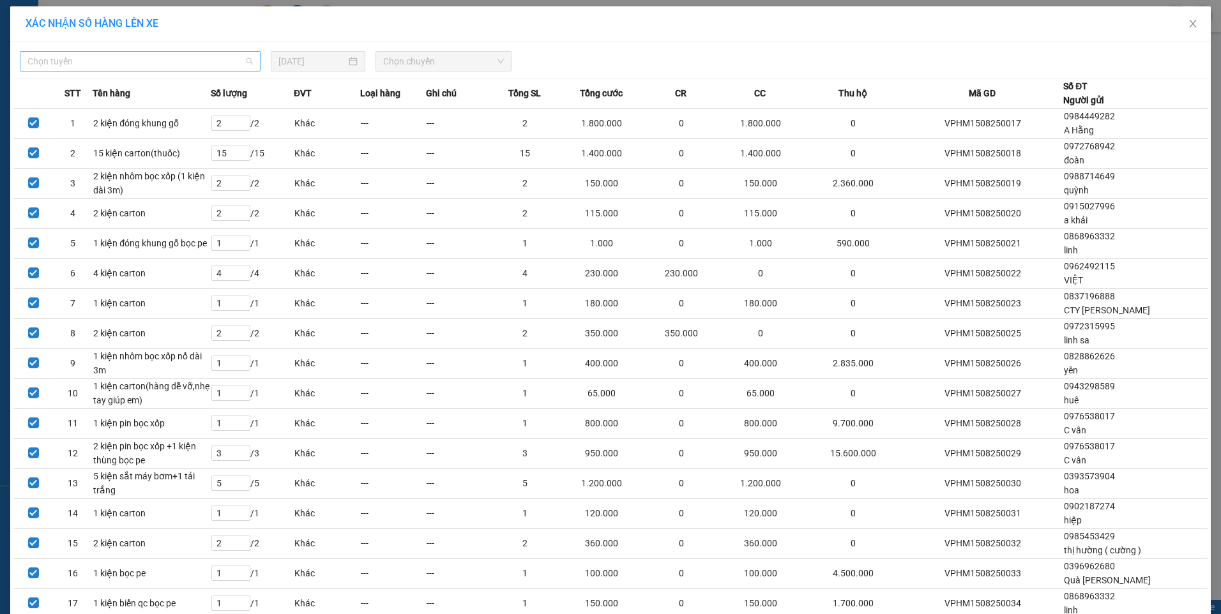
click at [214, 54] on span "Chọn tuyến" at bounding box center [139, 61] width 225 height 19
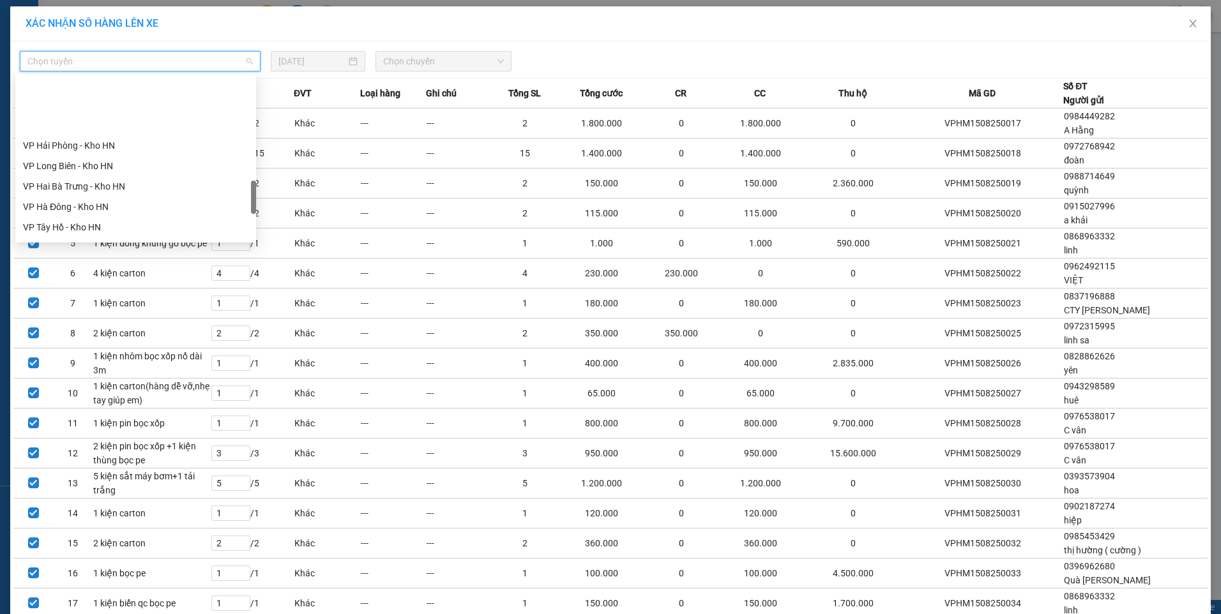
scroll to position [638, 0]
click at [46, 182] on div "VP [PERSON_NAME]" at bounding box center [135, 184] width 225 height 14
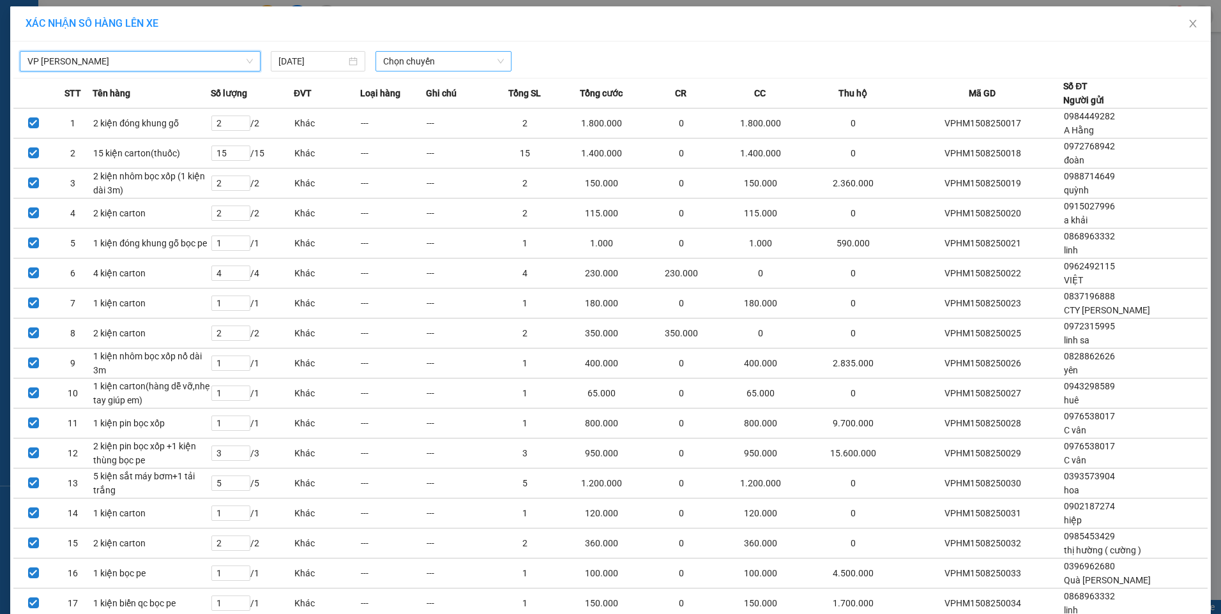
click at [424, 63] on span "Chọn chuyến" at bounding box center [443, 61] width 121 height 19
click at [424, 106] on div "22:00 (TC) - 29E-121.45" at bounding box center [429, 107] width 100 height 14
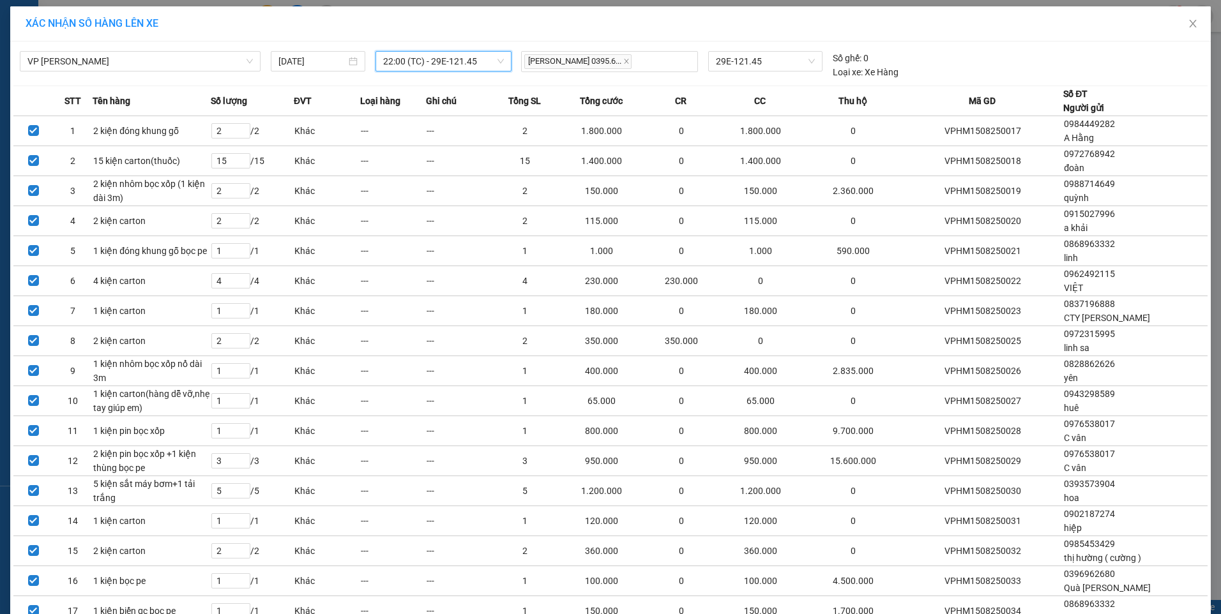
scroll to position [159, 0]
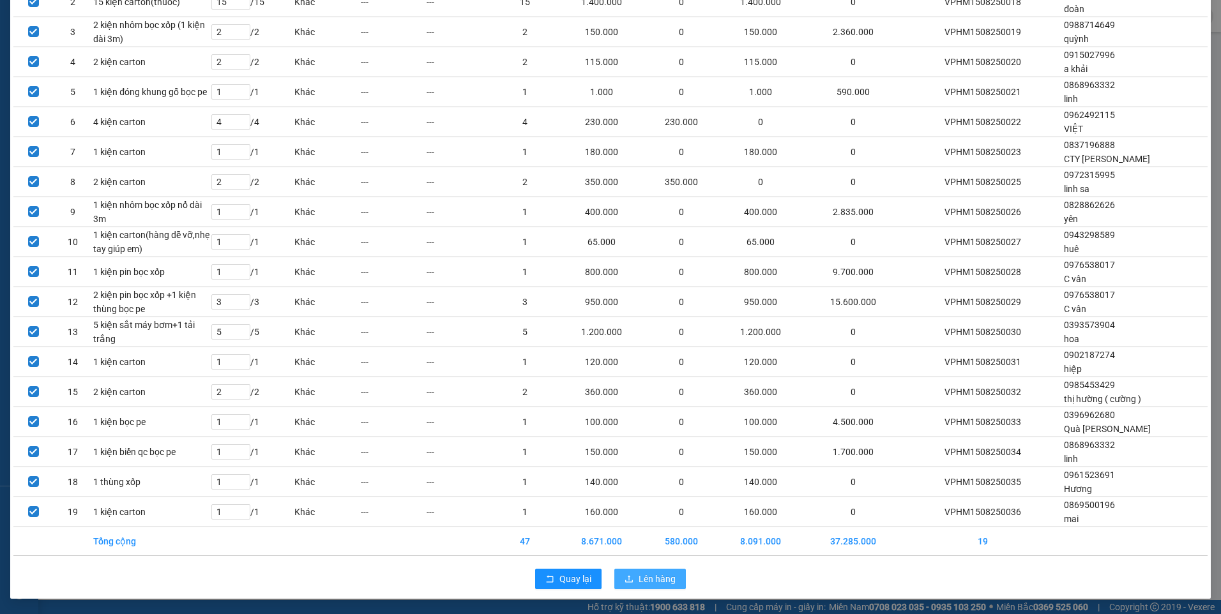
click at [658, 571] on button "Lên hàng" at bounding box center [649, 579] width 71 height 20
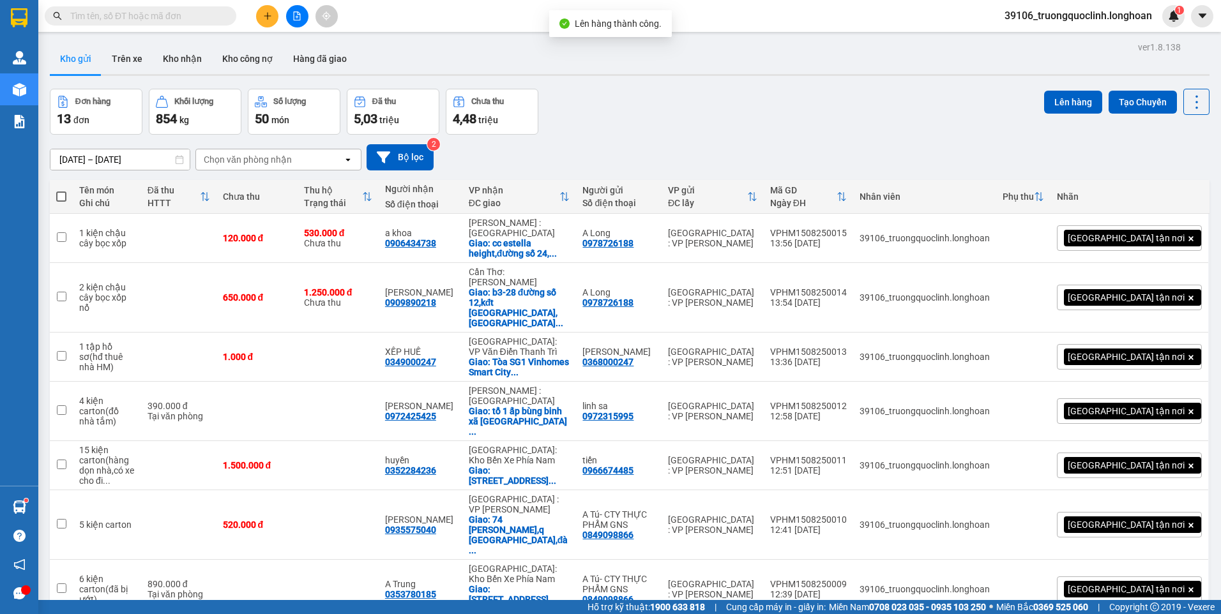
click at [300, 19] on icon "file-add" at bounding box center [297, 15] width 7 height 9
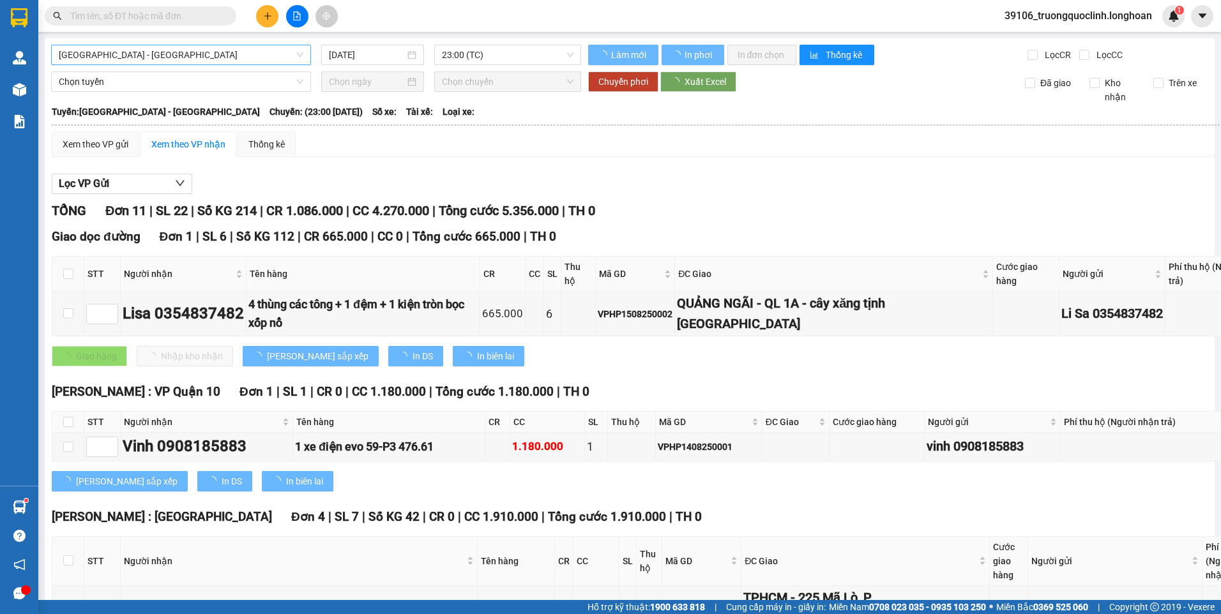
click at [232, 47] on span "[GEOGRAPHIC_DATA] - [GEOGRAPHIC_DATA]" at bounding box center [181, 54] width 244 height 19
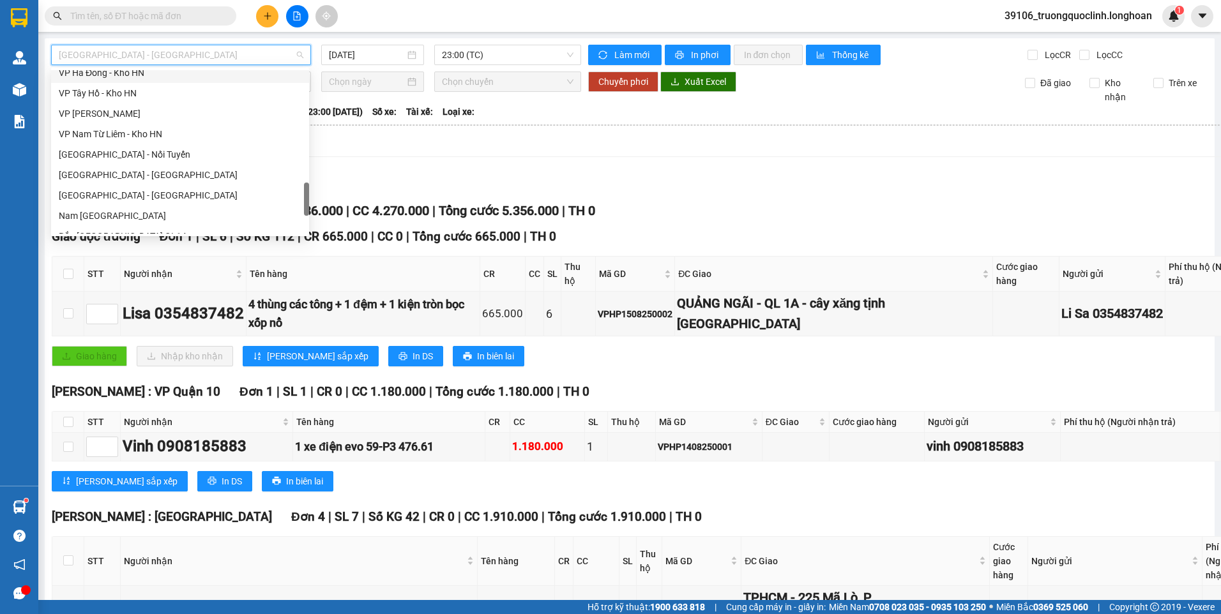
scroll to position [638, 0]
click at [128, 176] on div "VP [PERSON_NAME]" at bounding box center [180, 177] width 243 height 14
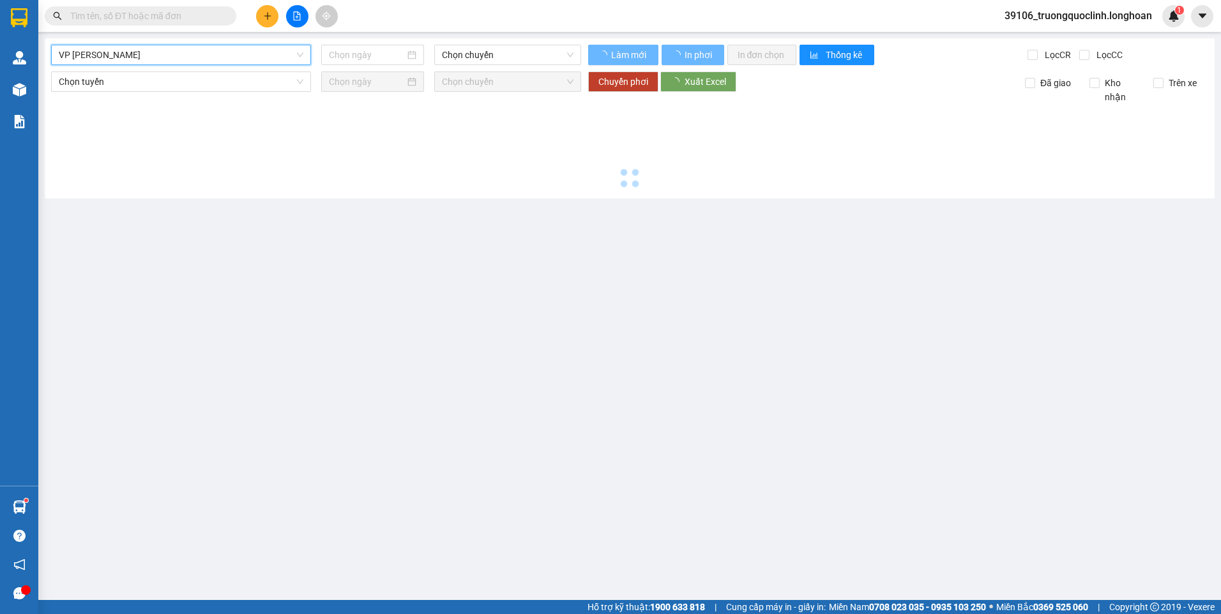
type input "[DATE]"
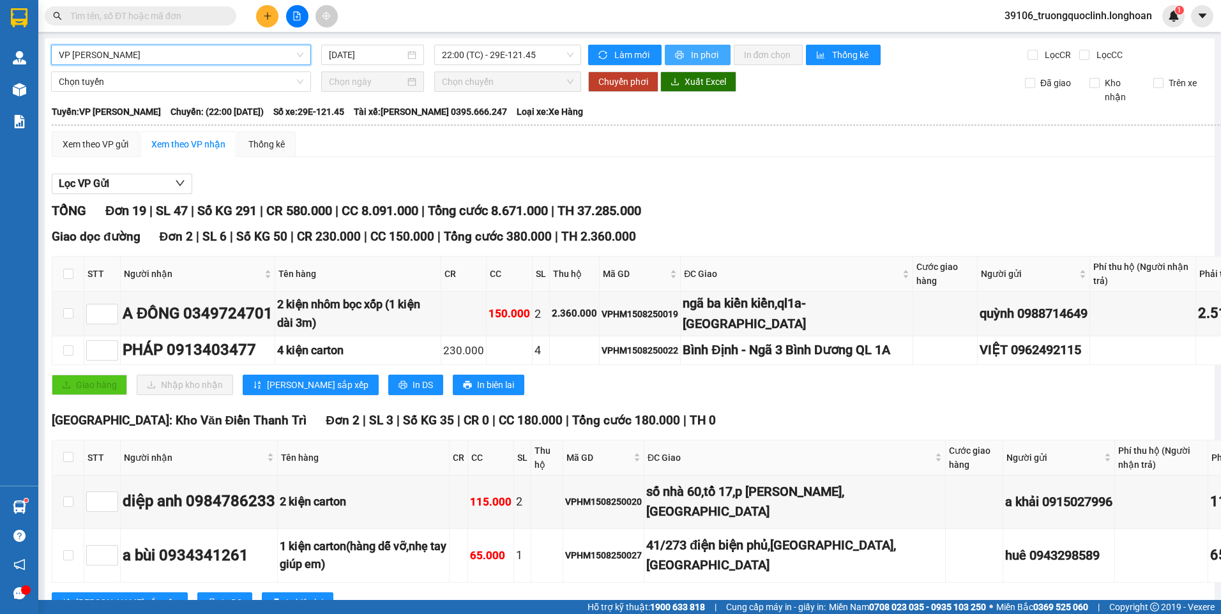
click at [694, 61] on span "In phơi" at bounding box center [705, 55] width 29 height 14
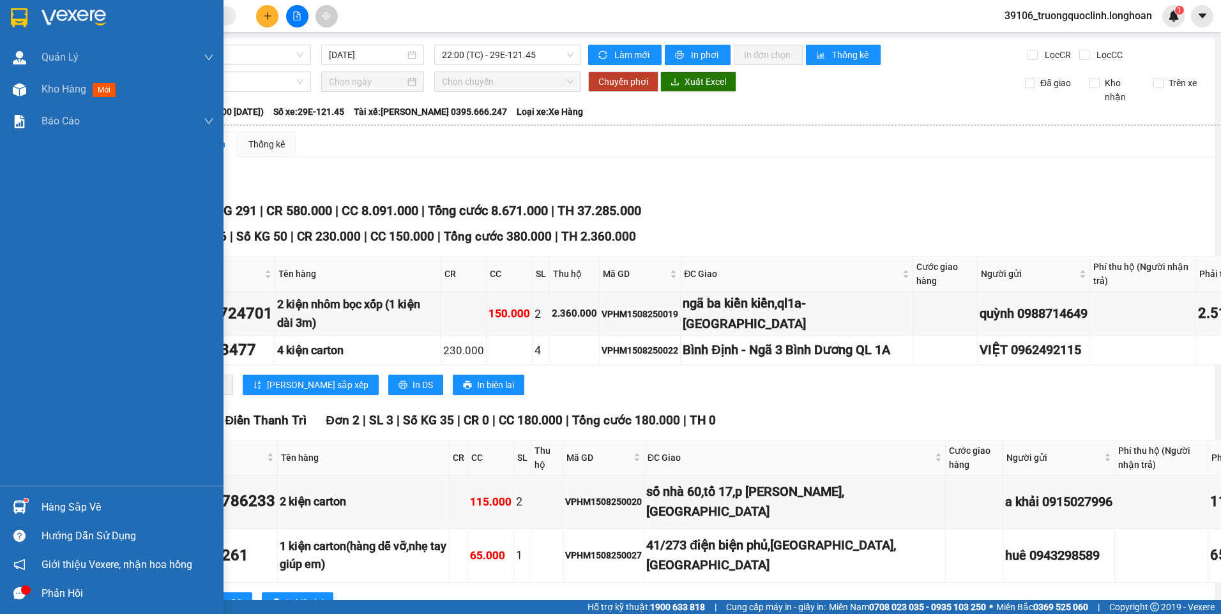
click at [20, 16] on img at bounding box center [19, 17] width 17 height 19
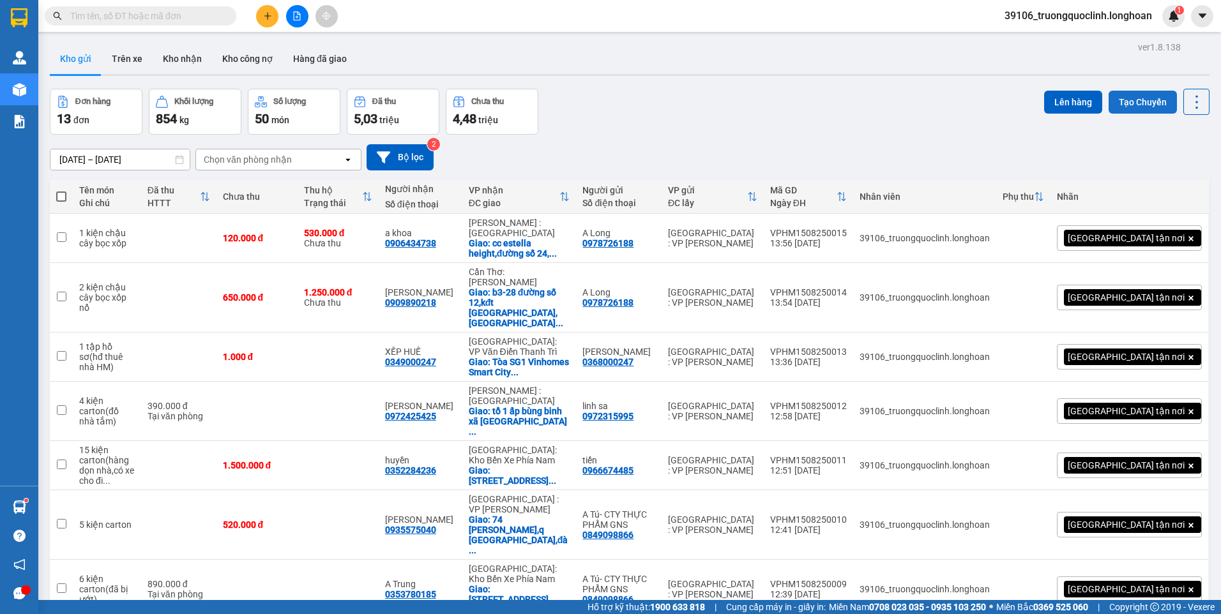
click at [1124, 101] on button "Tạo Chuyến" at bounding box center [1142, 102] width 68 height 23
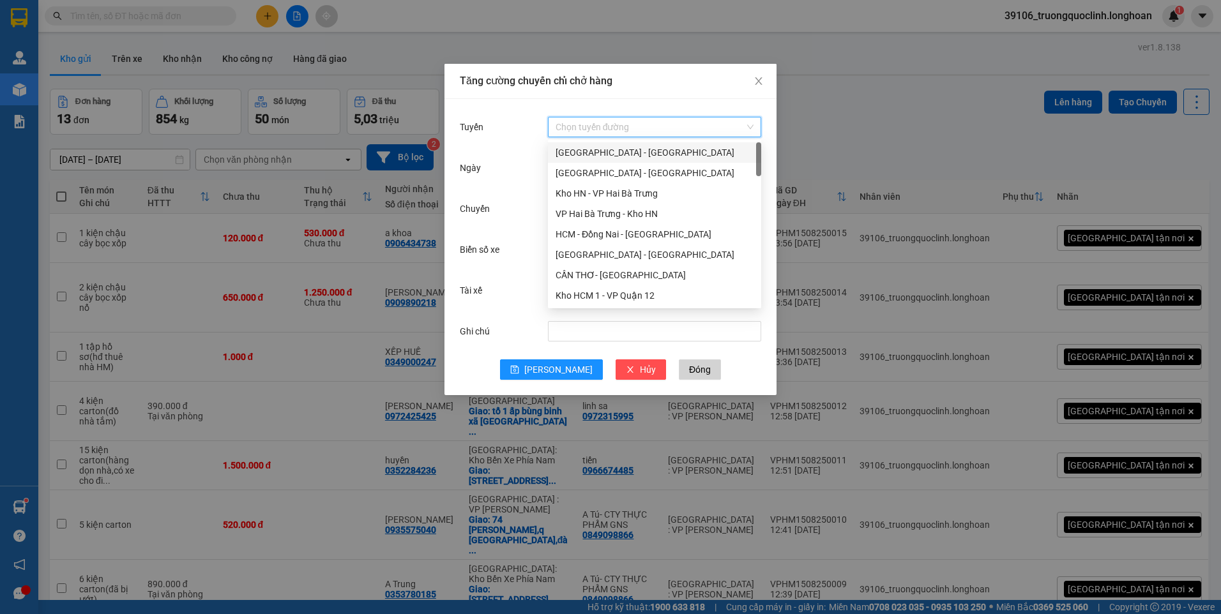
drag, startPoint x: 582, startPoint y: 135, endPoint x: 583, endPoint y: 167, distance: 31.3
click at [582, 135] on input "Tuyến" at bounding box center [649, 126] width 189 height 19
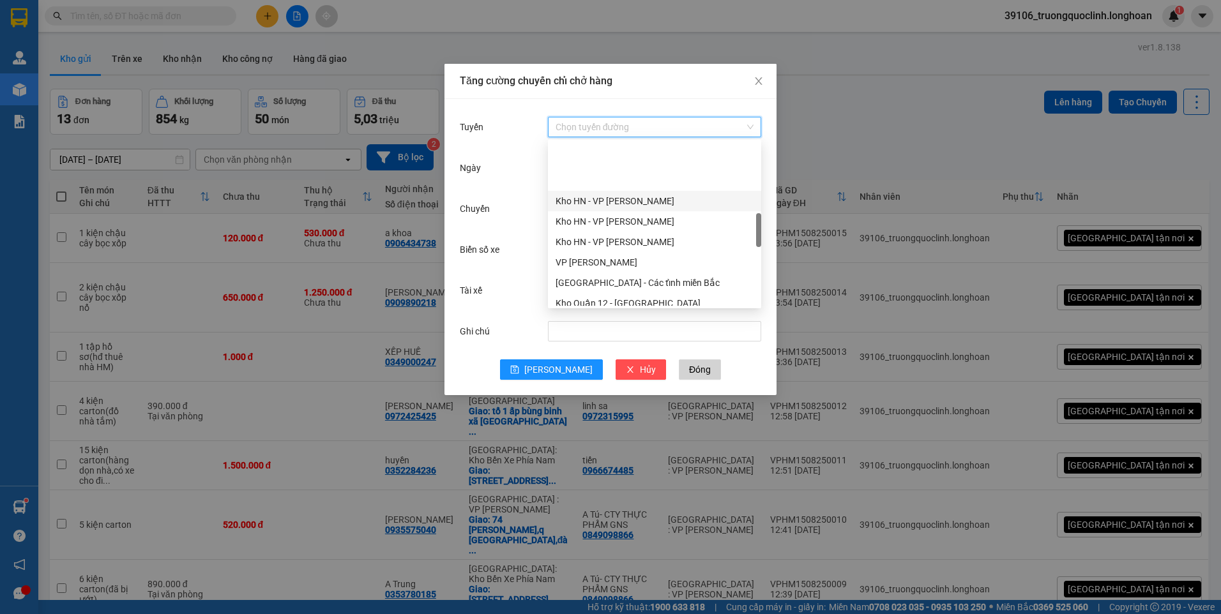
scroll to position [575, 0]
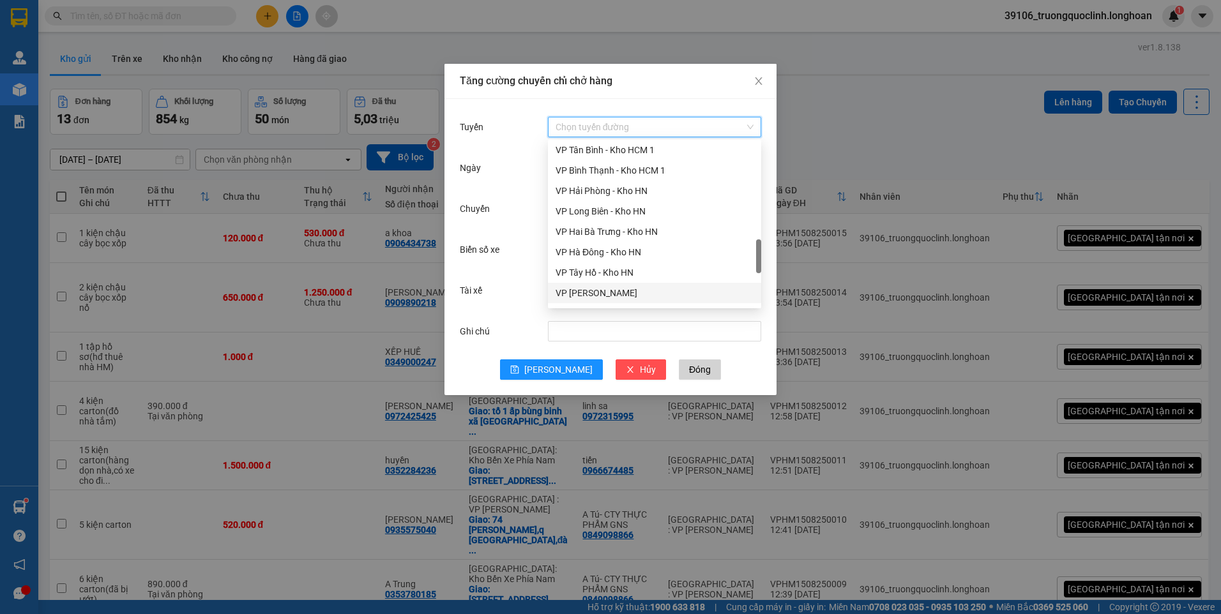
click at [610, 287] on div "VP [PERSON_NAME]" at bounding box center [654, 293] width 198 height 14
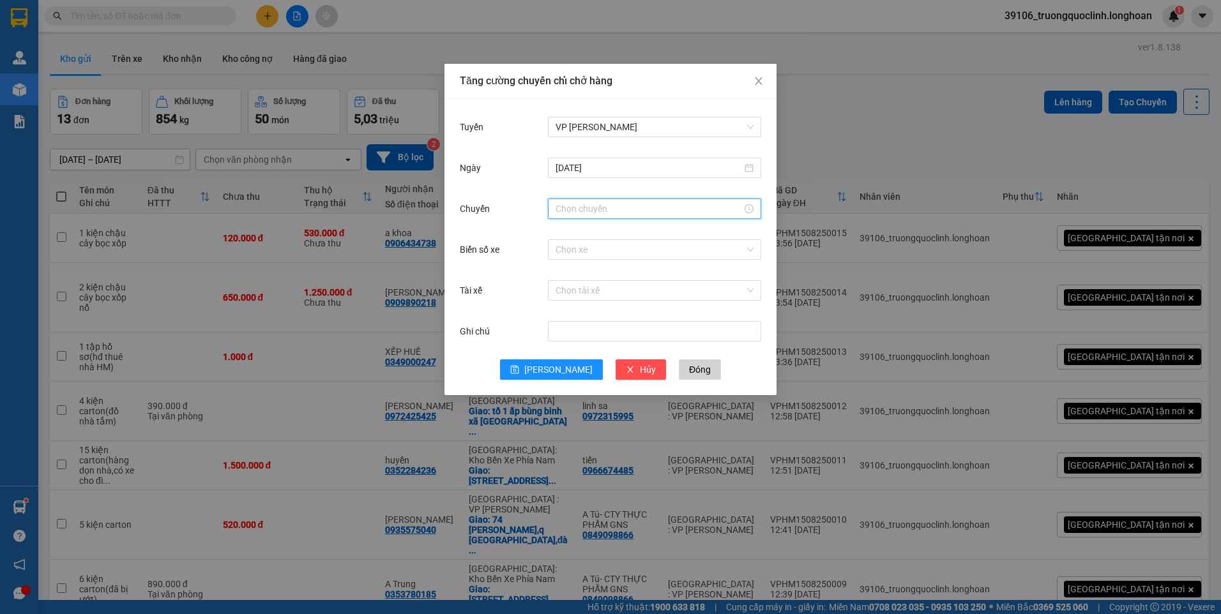
click at [612, 210] on input "Chuyến" at bounding box center [648, 209] width 186 height 14
click at [564, 243] on div "22" at bounding box center [566, 243] width 36 height 18
click at [600, 274] on div "20" at bounding box center [601, 271] width 35 height 18
type input "22:20"
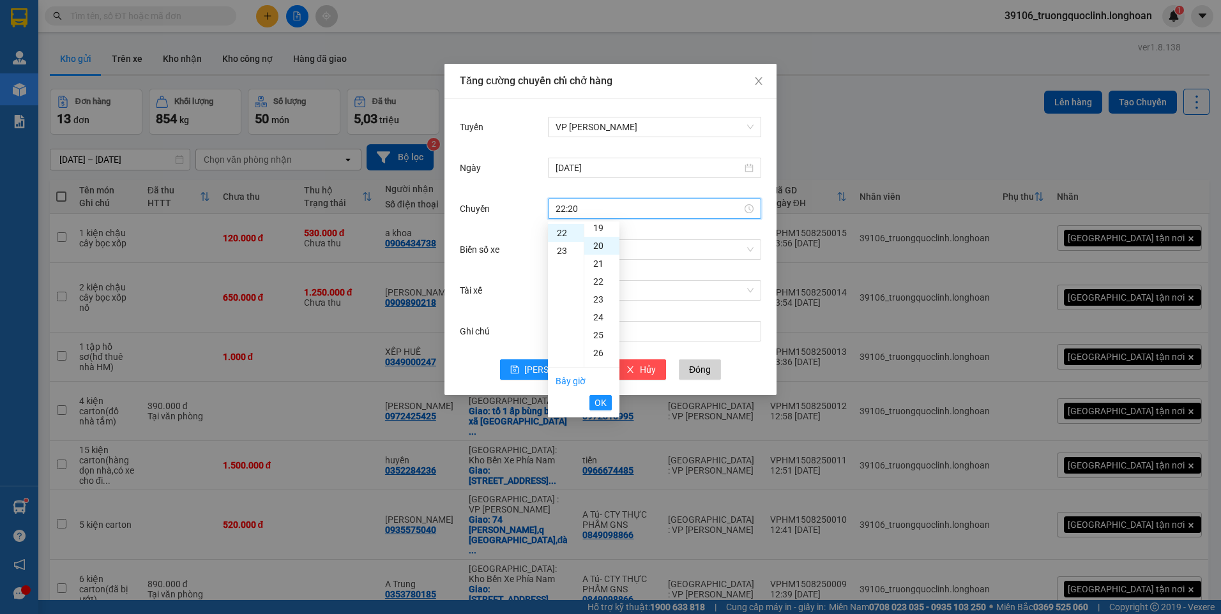
scroll to position [357, 0]
click at [597, 402] on span "OK" at bounding box center [600, 403] width 12 height 14
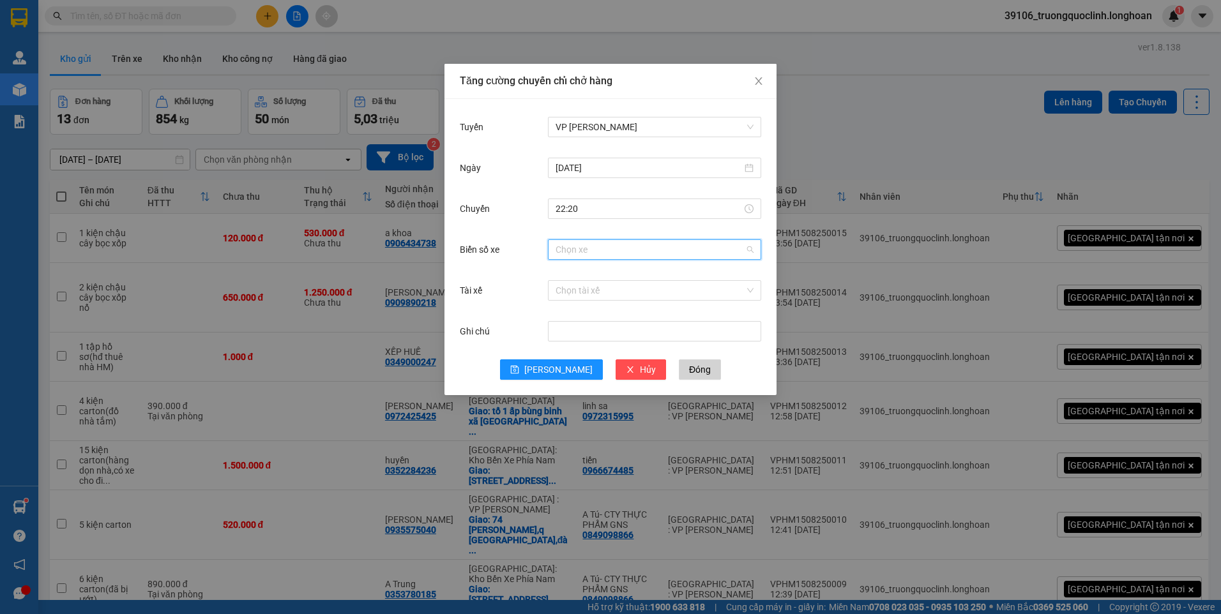
click at [640, 250] on input "Biển số xe" at bounding box center [649, 249] width 189 height 19
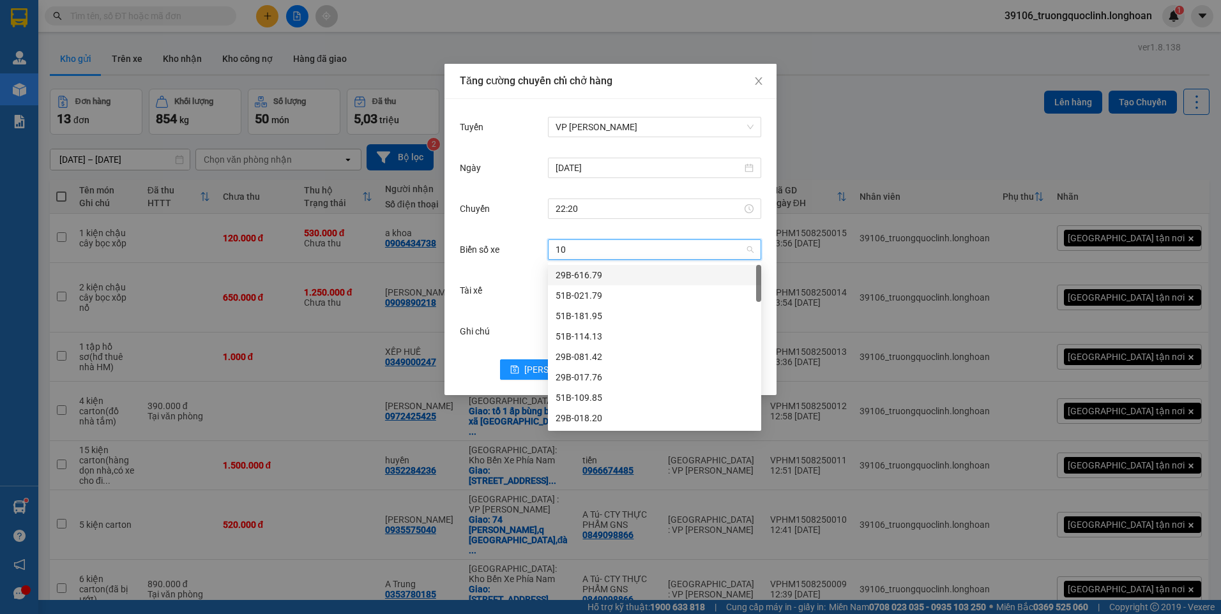
type input "105"
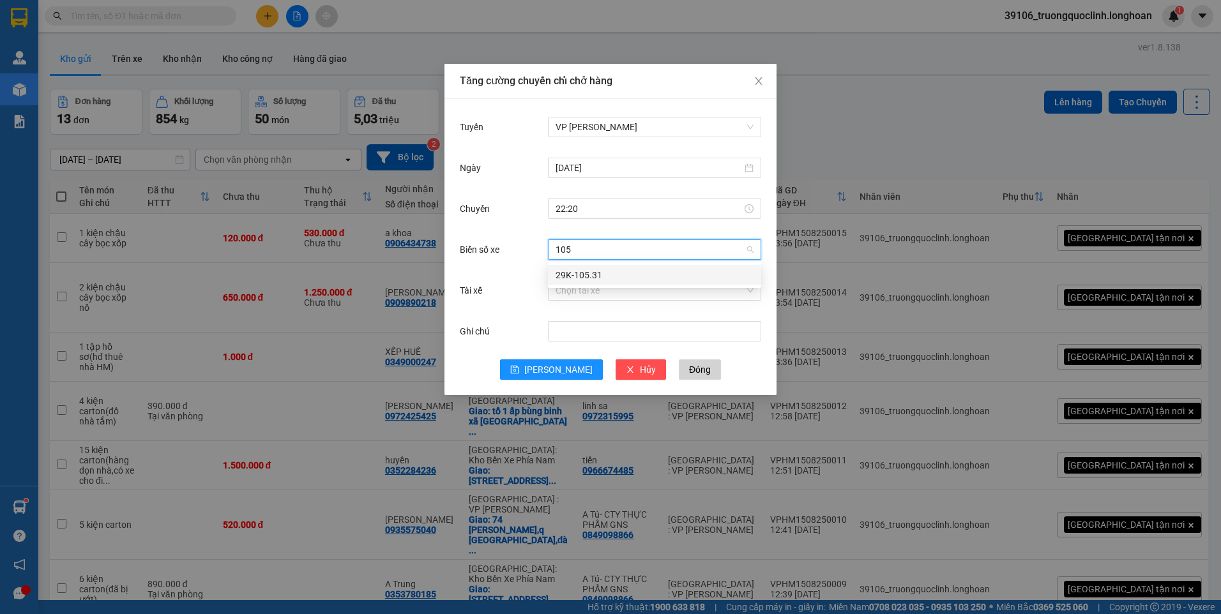
click at [626, 271] on div "29K-105.31" at bounding box center [654, 275] width 198 height 14
click at [622, 287] on input "Tài xế" at bounding box center [649, 290] width 189 height 19
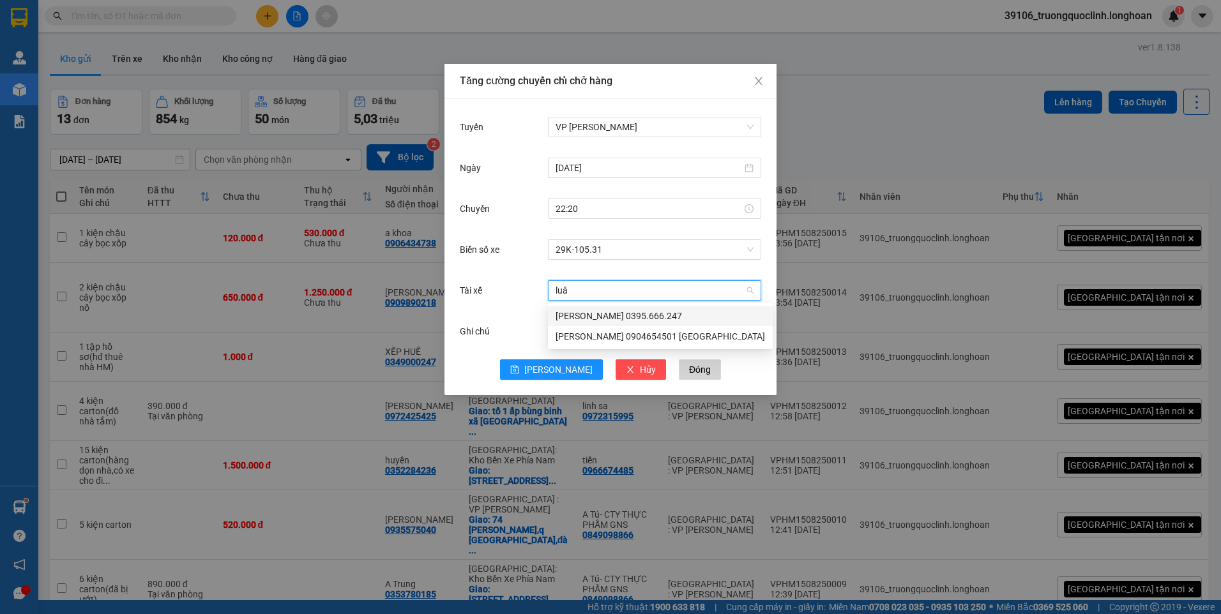
type input "luân"
drag, startPoint x: 626, startPoint y: 315, endPoint x: 593, endPoint y: 340, distance: 41.1
click at [626, 317] on div "[PERSON_NAME] 0395.666.247" at bounding box center [659, 316] width 209 height 14
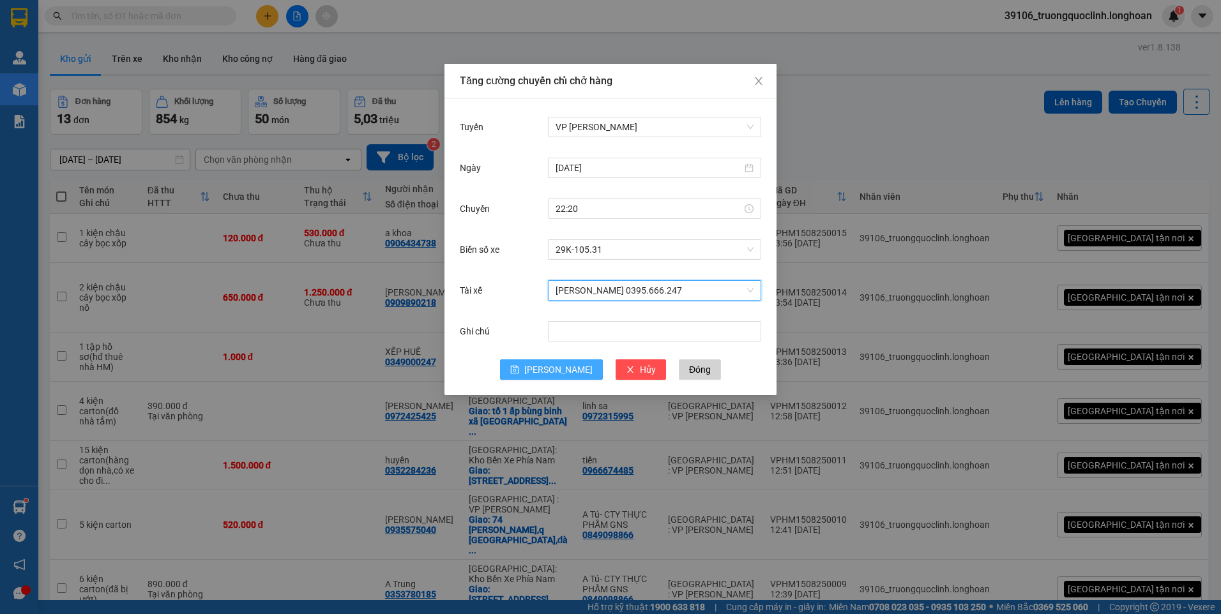
drag, startPoint x: 563, startPoint y: 370, endPoint x: 594, endPoint y: 365, distance: 31.1
click at [563, 371] on span "[PERSON_NAME]" at bounding box center [558, 370] width 68 height 14
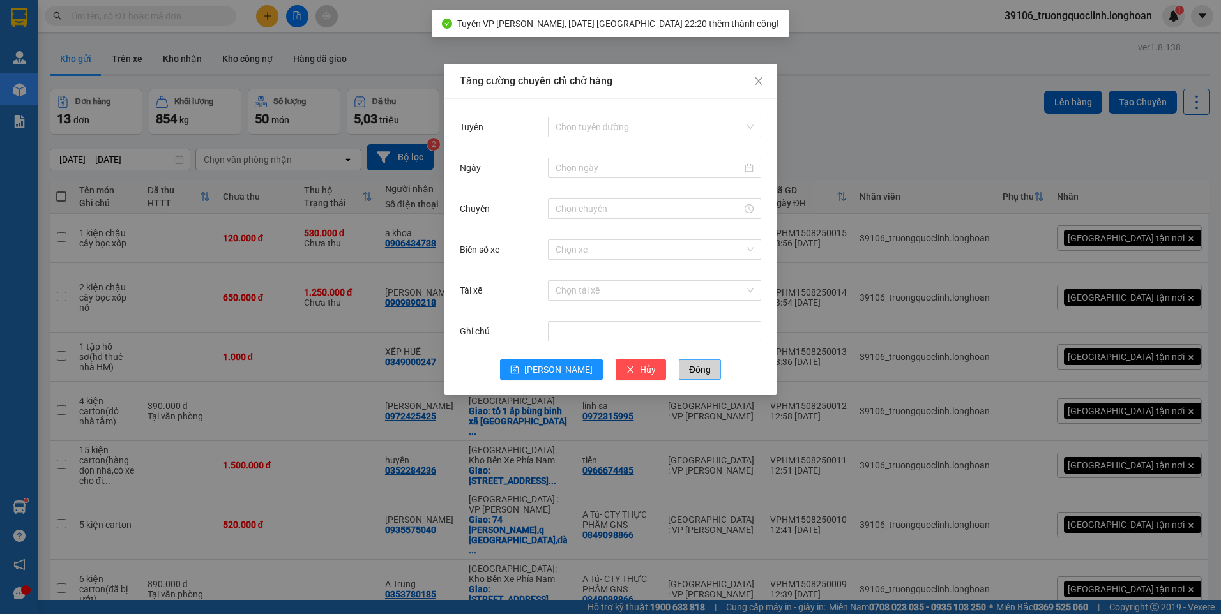
click at [689, 366] on span "Đóng" at bounding box center [700, 370] width 22 height 14
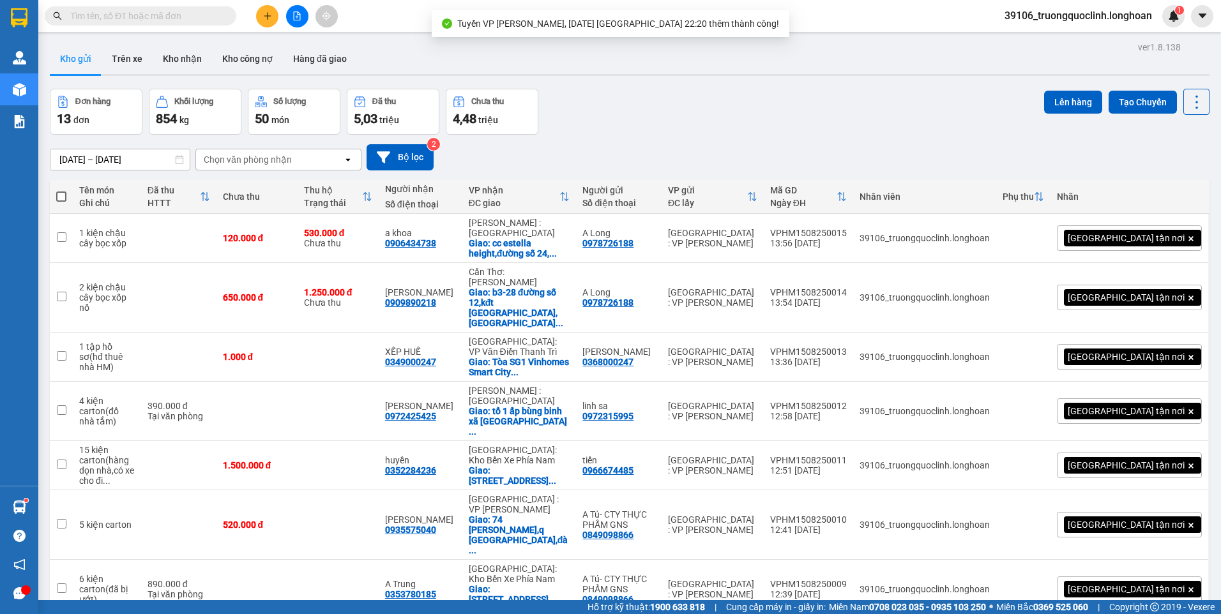
drag, startPoint x: 58, startPoint y: 198, endPoint x: 140, endPoint y: 213, distance: 83.1
click at [60, 197] on span at bounding box center [61, 197] width 10 height 10
click at [61, 190] on input "checkbox" at bounding box center [61, 190] width 0 height 0
checkbox input "true"
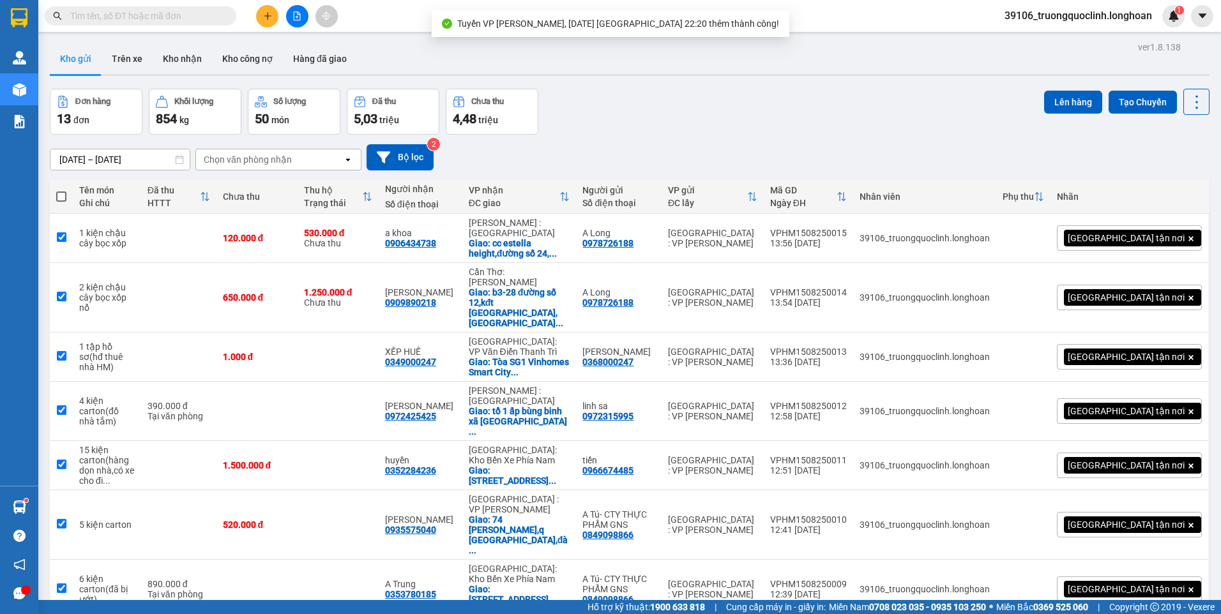
checkbox input "true"
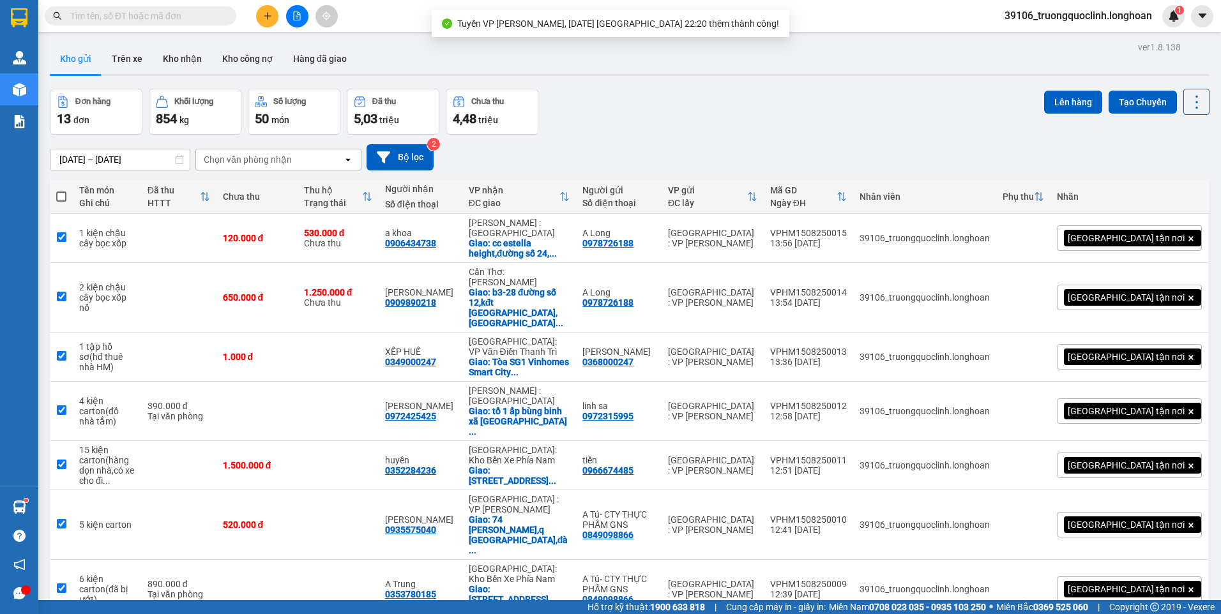
checkbox input "true"
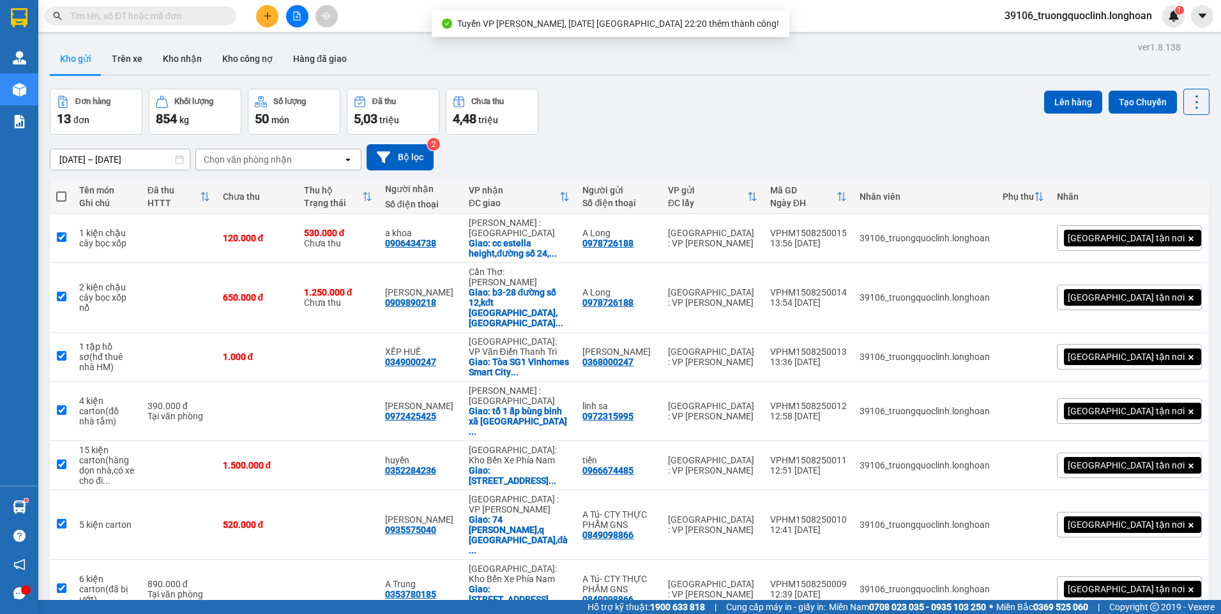
checkbox input "true"
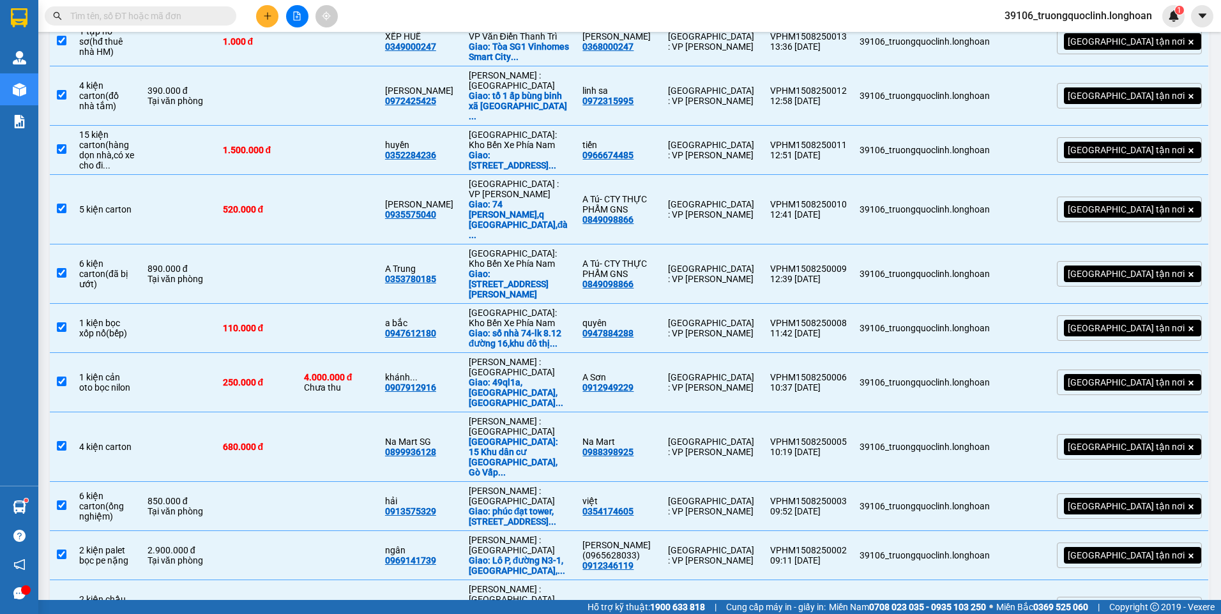
scroll to position [0, 0]
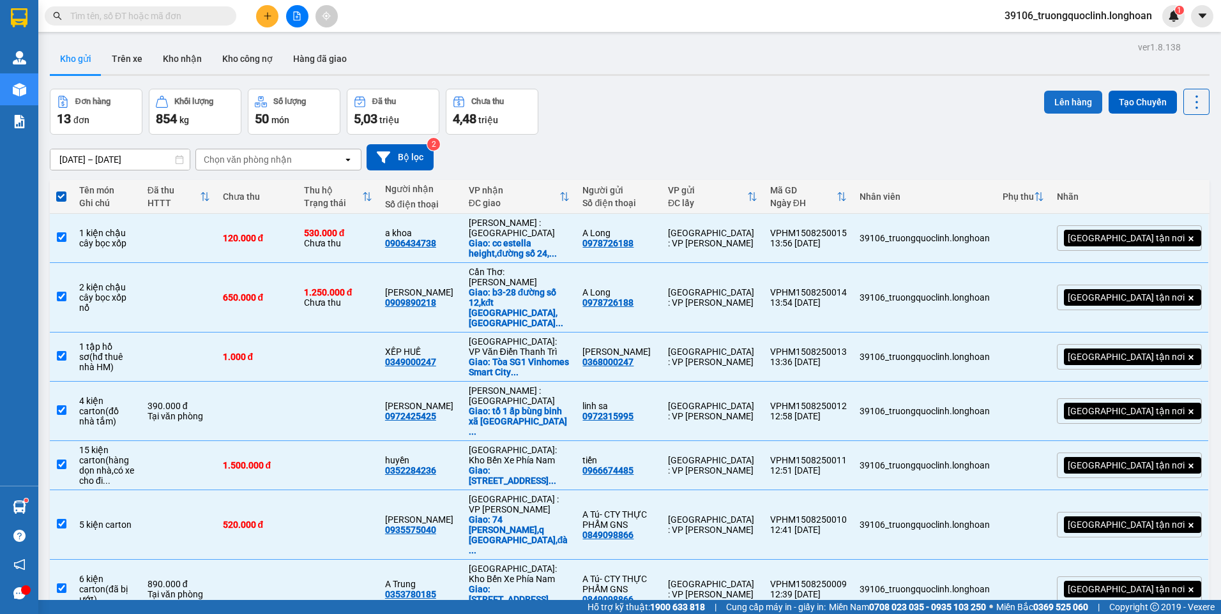
click at [1078, 107] on button "Lên hàng" at bounding box center [1073, 102] width 58 height 23
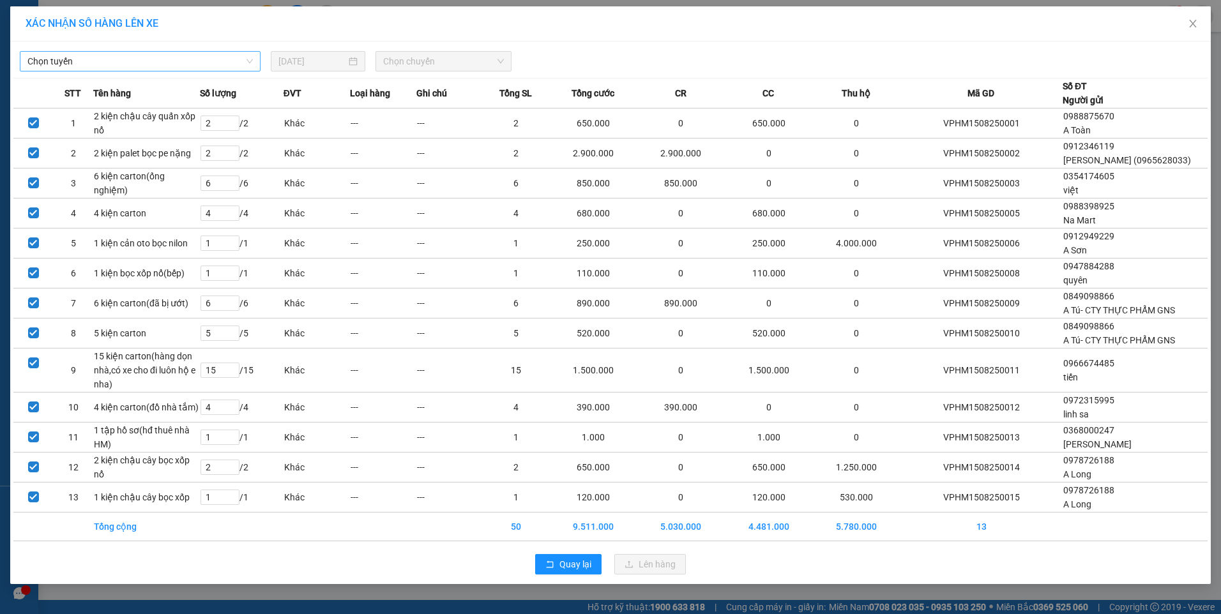
click at [218, 65] on span "Chọn tuyến" at bounding box center [139, 61] width 225 height 19
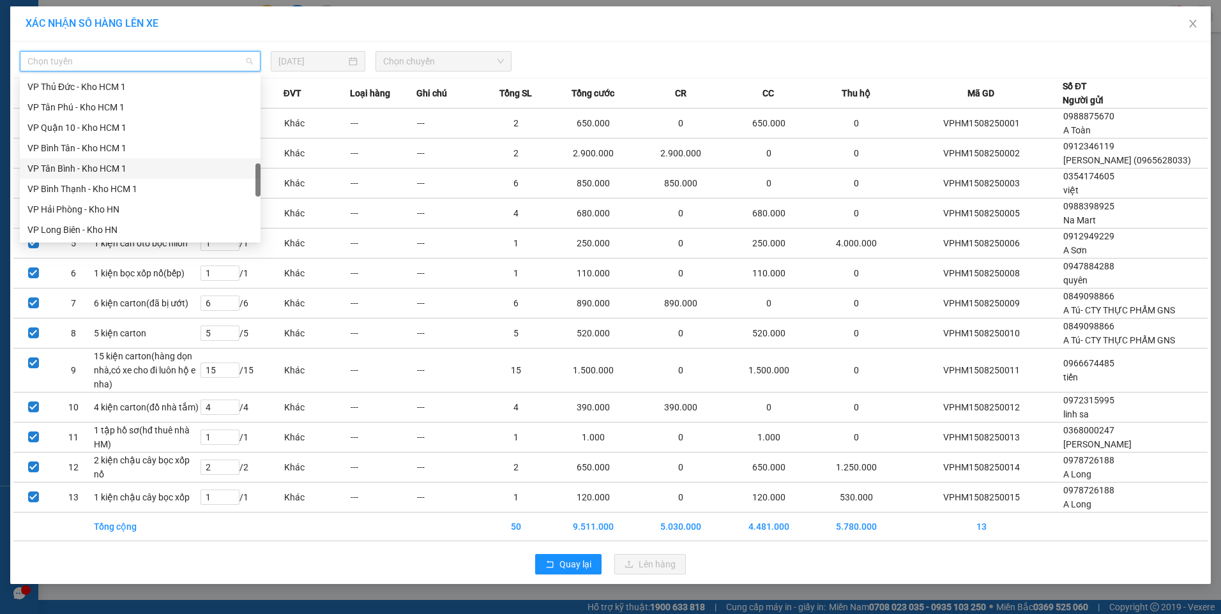
scroll to position [638, 0]
click at [72, 179] on div "VP [PERSON_NAME]" at bounding box center [139, 184] width 225 height 14
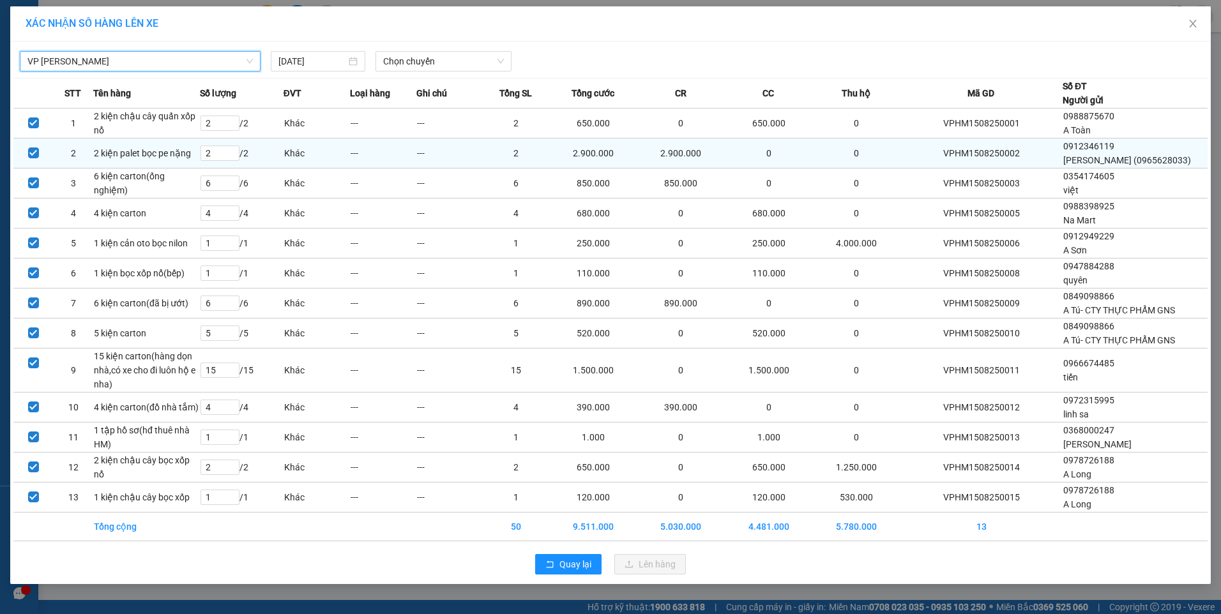
click at [1000, 160] on td "VPHM1508250002" at bounding box center [981, 154] width 162 height 30
copy td "VPHM1508250002"
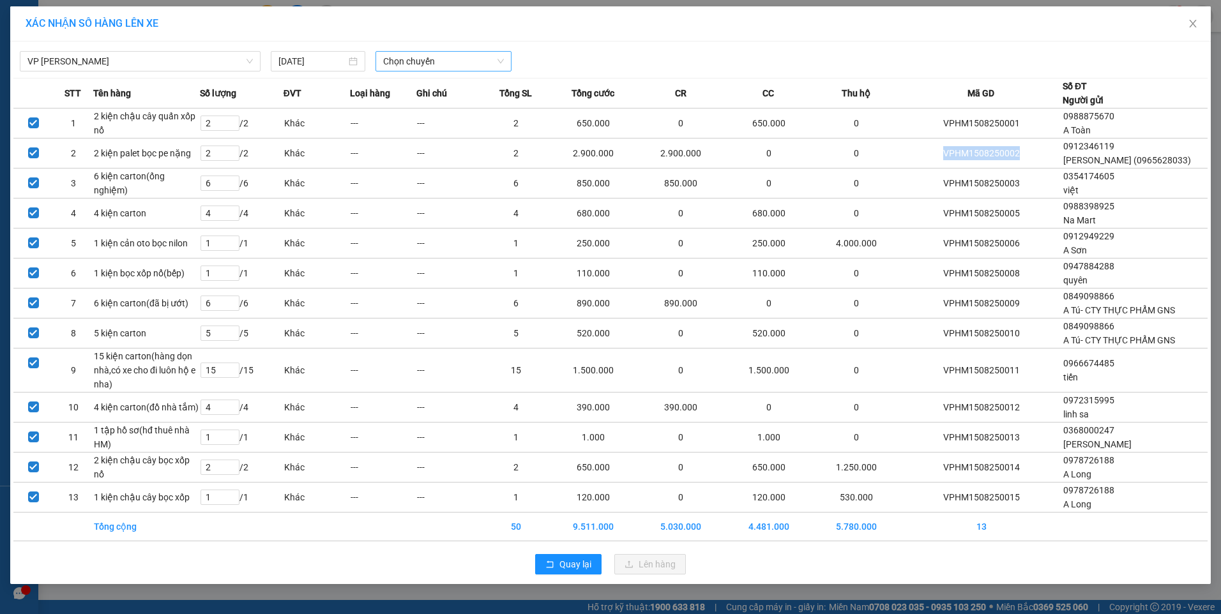
click at [447, 67] on span "Chọn chuyến" at bounding box center [443, 61] width 121 height 19
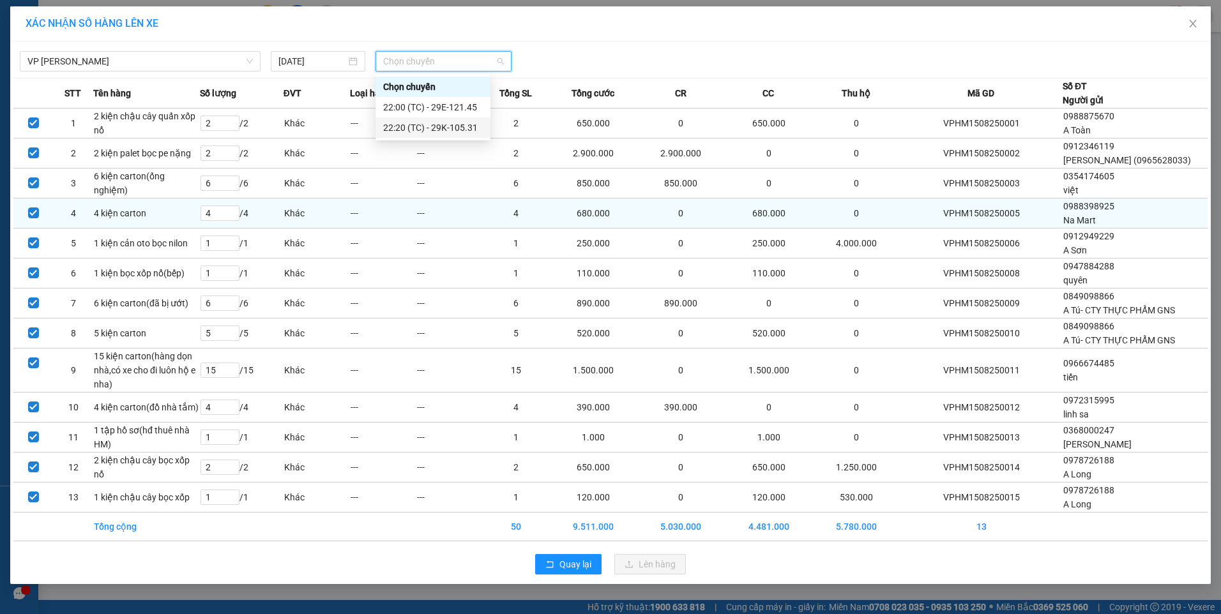
drag, startPoint x: 432, startPoint y: 128, endPoint x: 492, endPoint y: 247, distance: 133.3
click at [431, 129] on div "22:20 (TC) - 29K-105.31" at bounding box center [433, 128] width 100 height 14
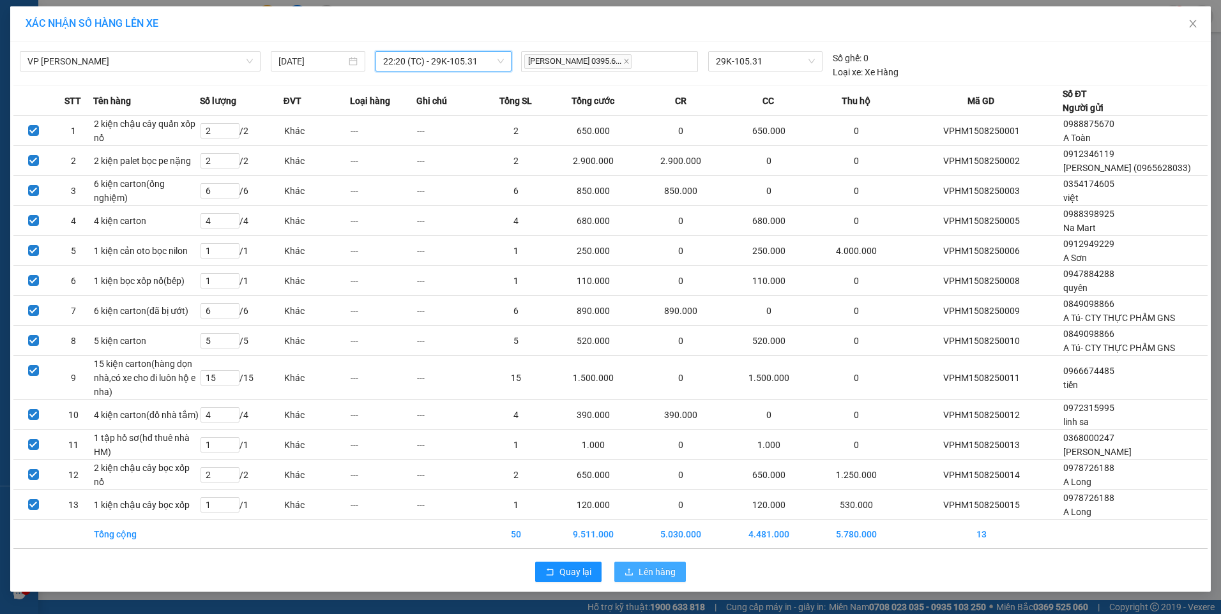
drag, startPoint x: 656, startPoint y: 582, endPoint x: 638, endPoint y: 548, distance: 38.8
click at [656, 579] on span "Lên hàng" at bounding box center [656, 572] width 37 height 14
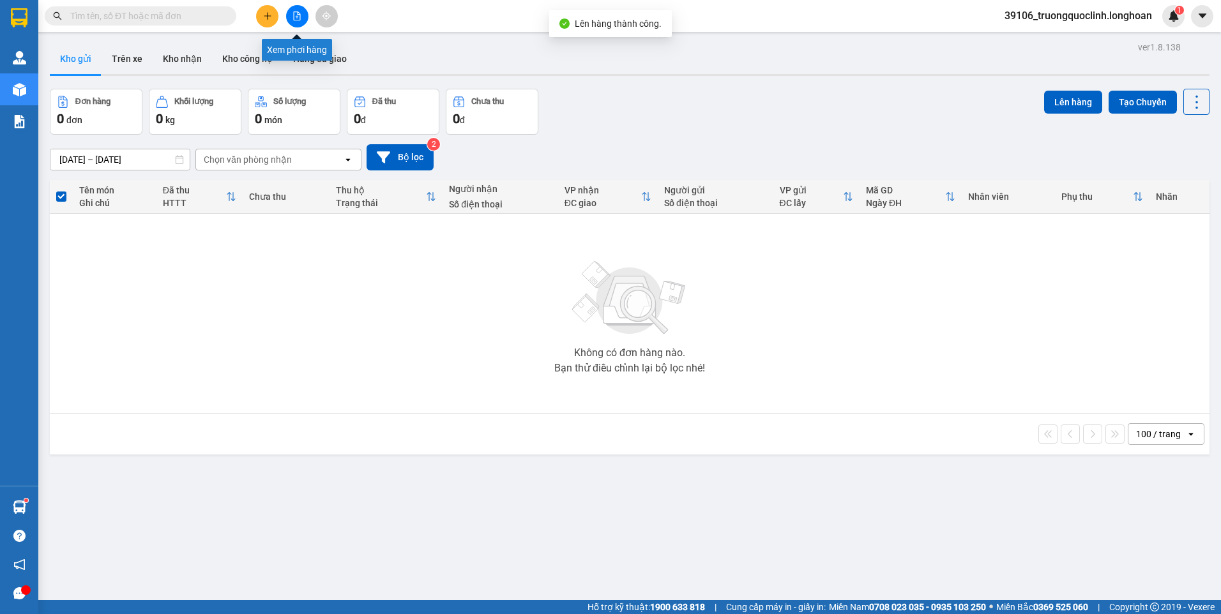
click at [293, 17] on icon "file-add" at bounding box center [296, 15] width 9 height 9
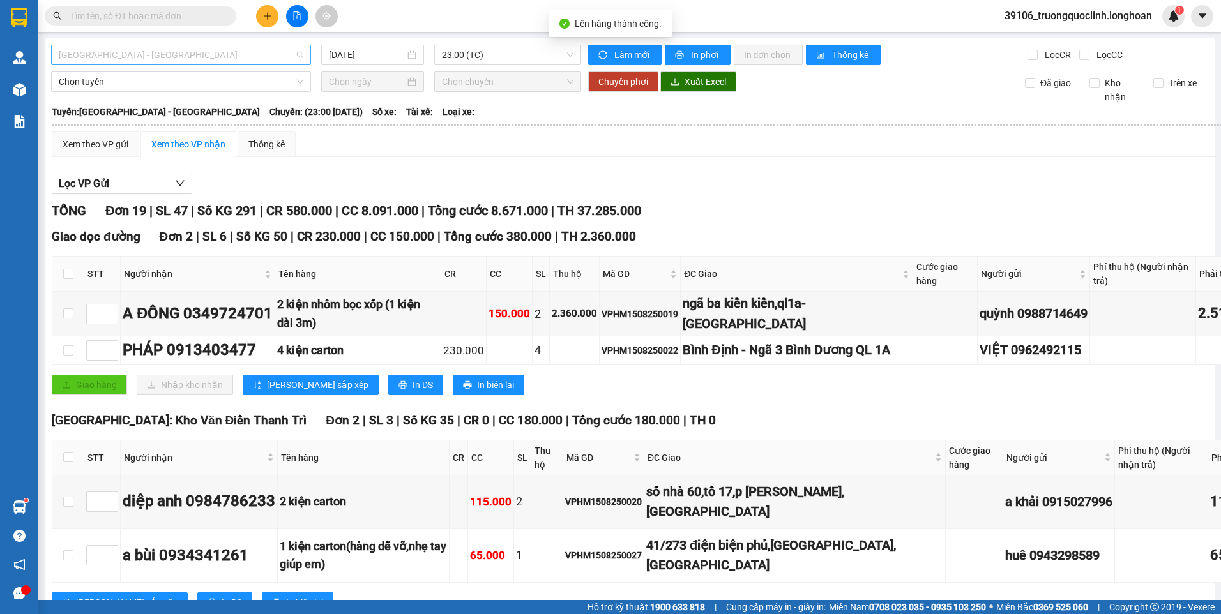
click at [195, 59] on span "[GEOGRAPHIC_DATA] - [GEOGRAPHIC_DATA]" at bounding box center [181, 54] width 244 height 19
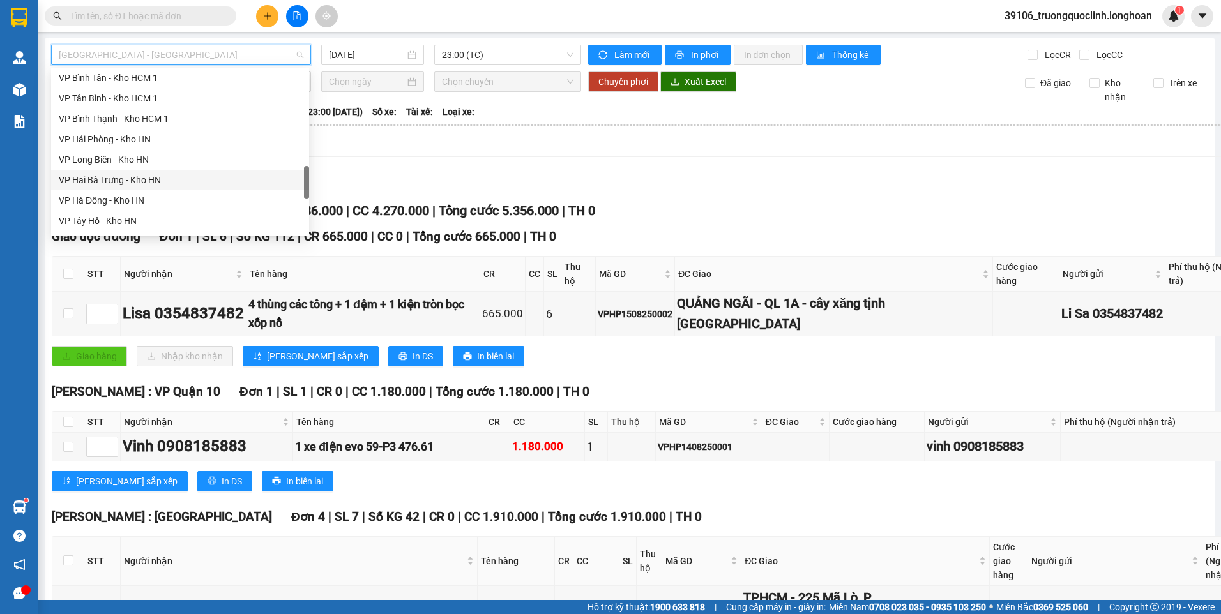
scroll to position [702, 0]
click at [130, 118] on div "VP [PERSON_NAME]" at bounding box center [180, 114] width 243 height 14
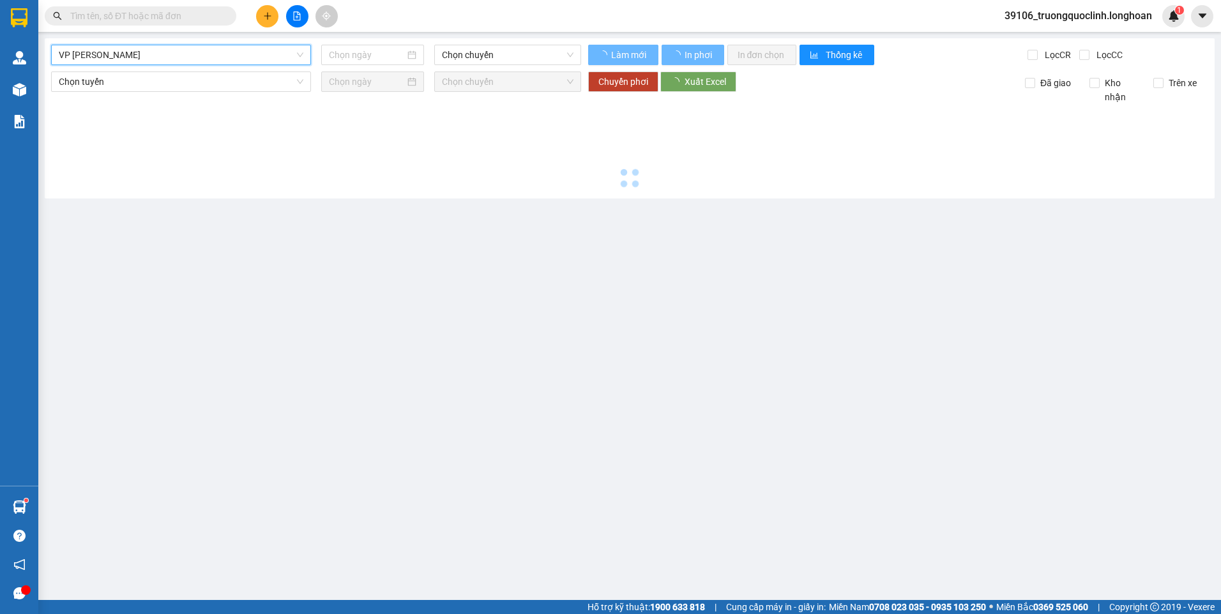
type input "[DATE]"
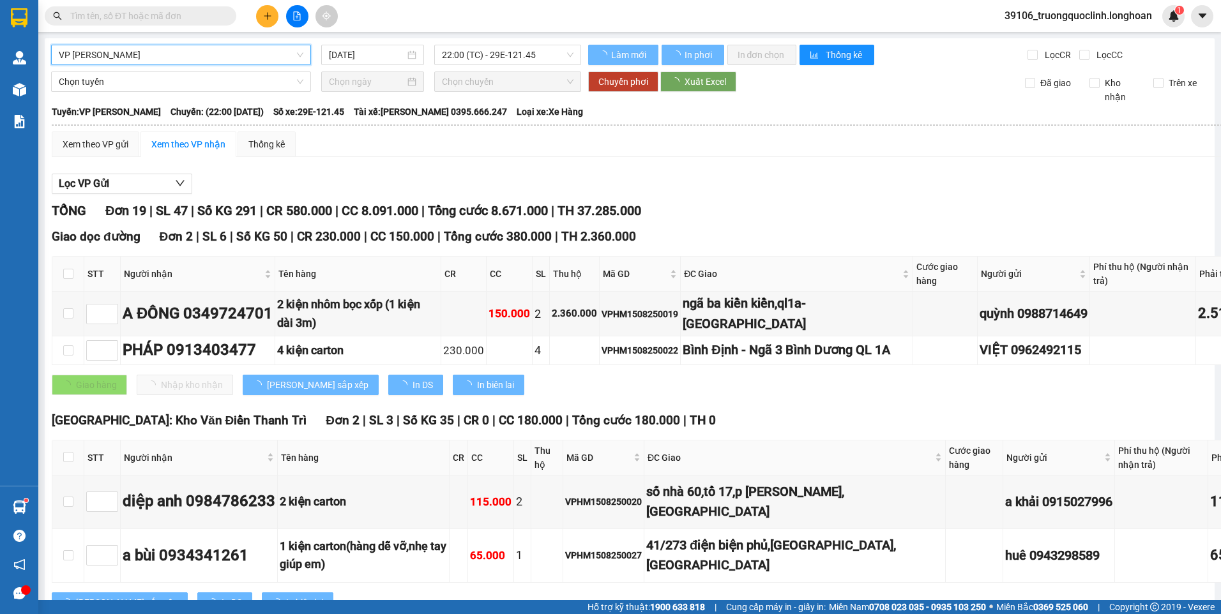
click at [501, 58] on span "22:00 (TC) - 29E-121.45" at bounding box center [508, 54] width 132 height 19
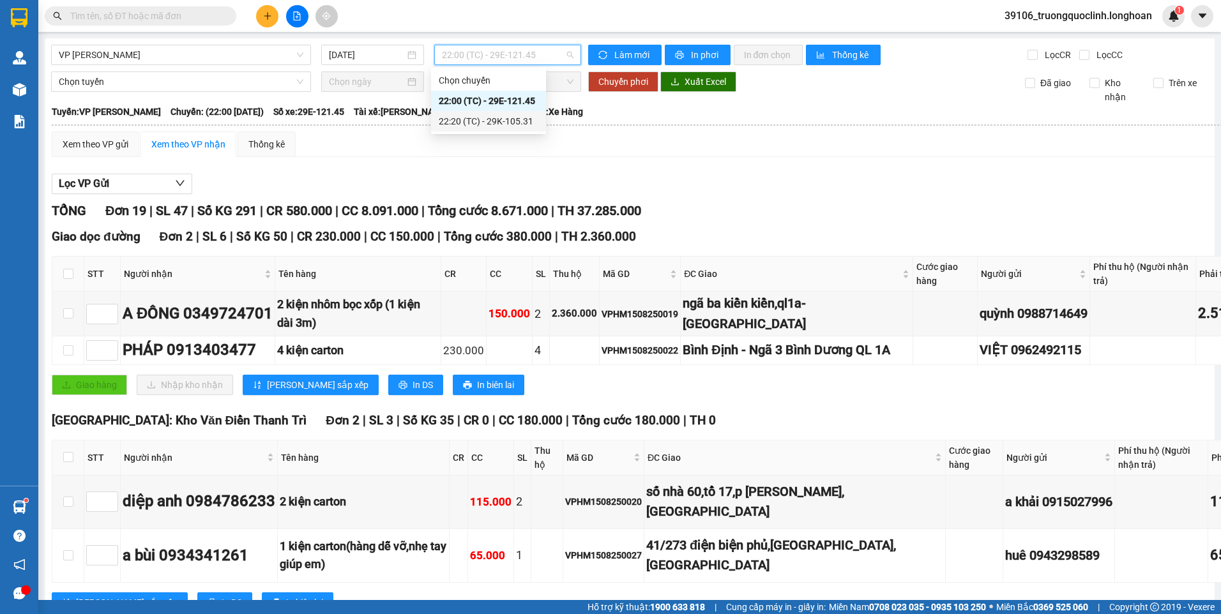
click at [473, 120] on div "22:20 (TC) - 29K-105.31" at bounding box center [489, 121] width 100 height 14
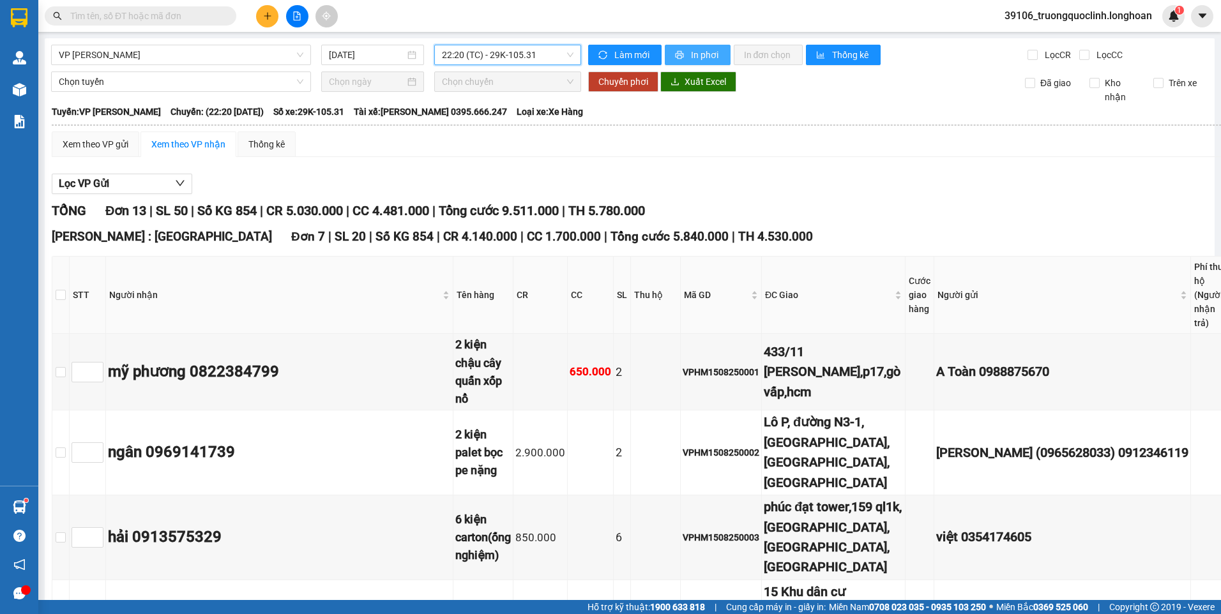
click at [694, 56] on span "In phơi" at bounding box center [705, 55] width 29 height 14
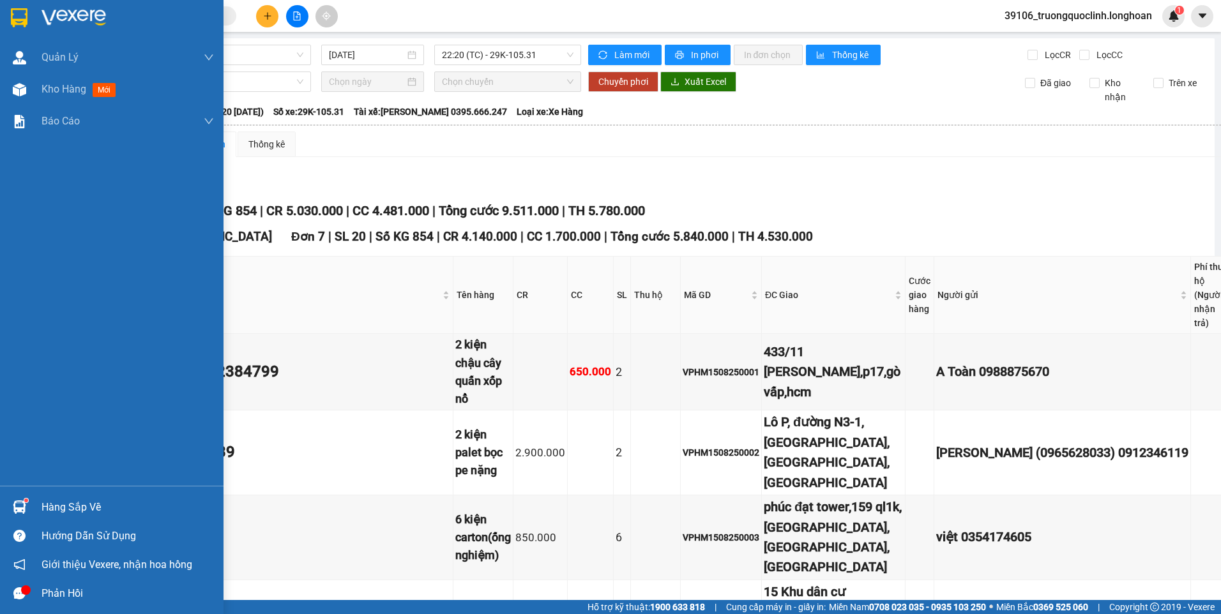
drag, startPoint x: 11, startPoint y: 17, endPoint x: 59, endPoint y: 43, distance: 55.1
click at [11, 18] on div at bounding box center [19, 17] width 22 height 22
